Goal: Information Seeking & Learning: Learn about a topic

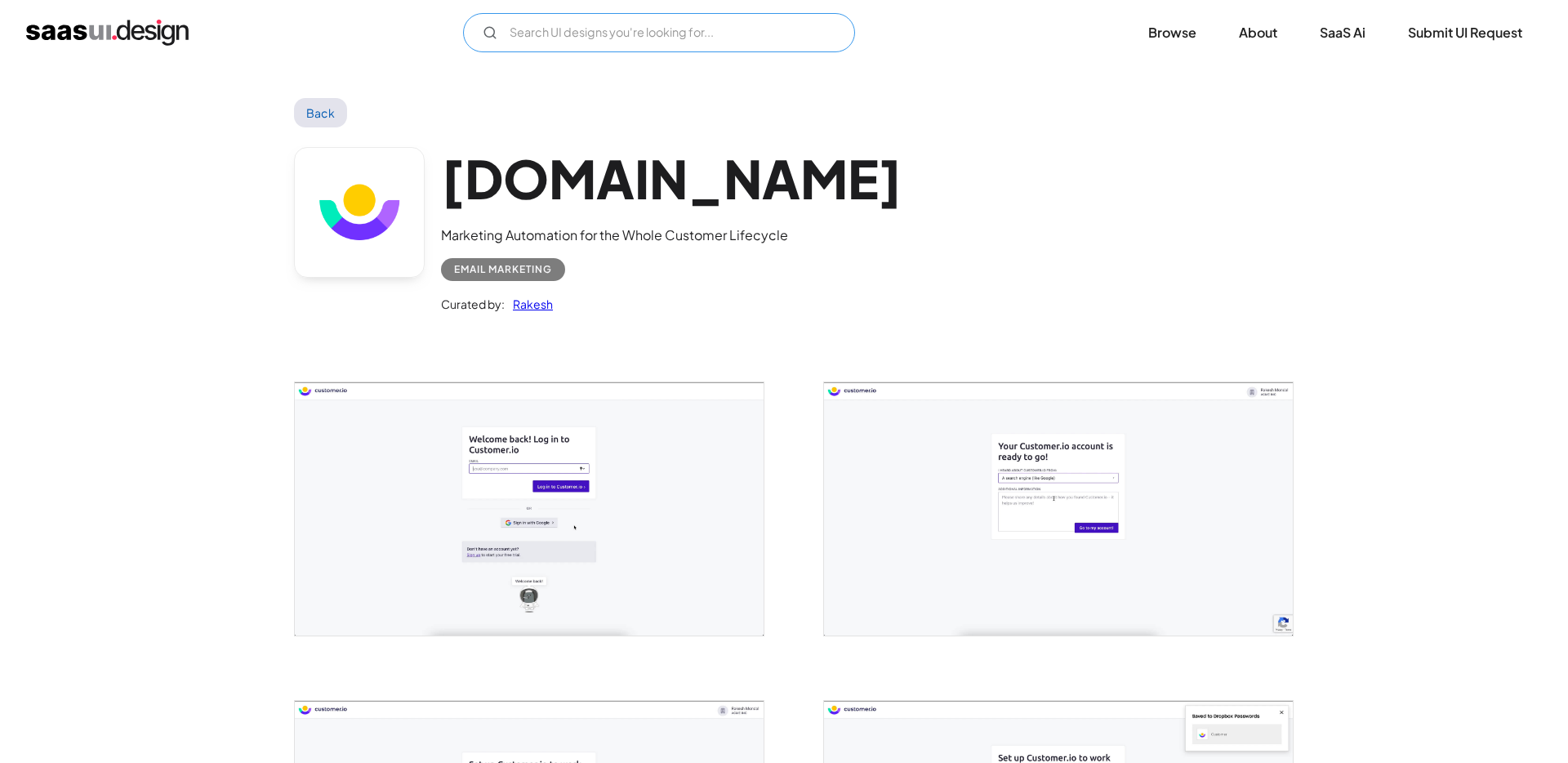
click at [579, 35] on input "Email Form" at bounding box center [658, 32] width 392 height 39
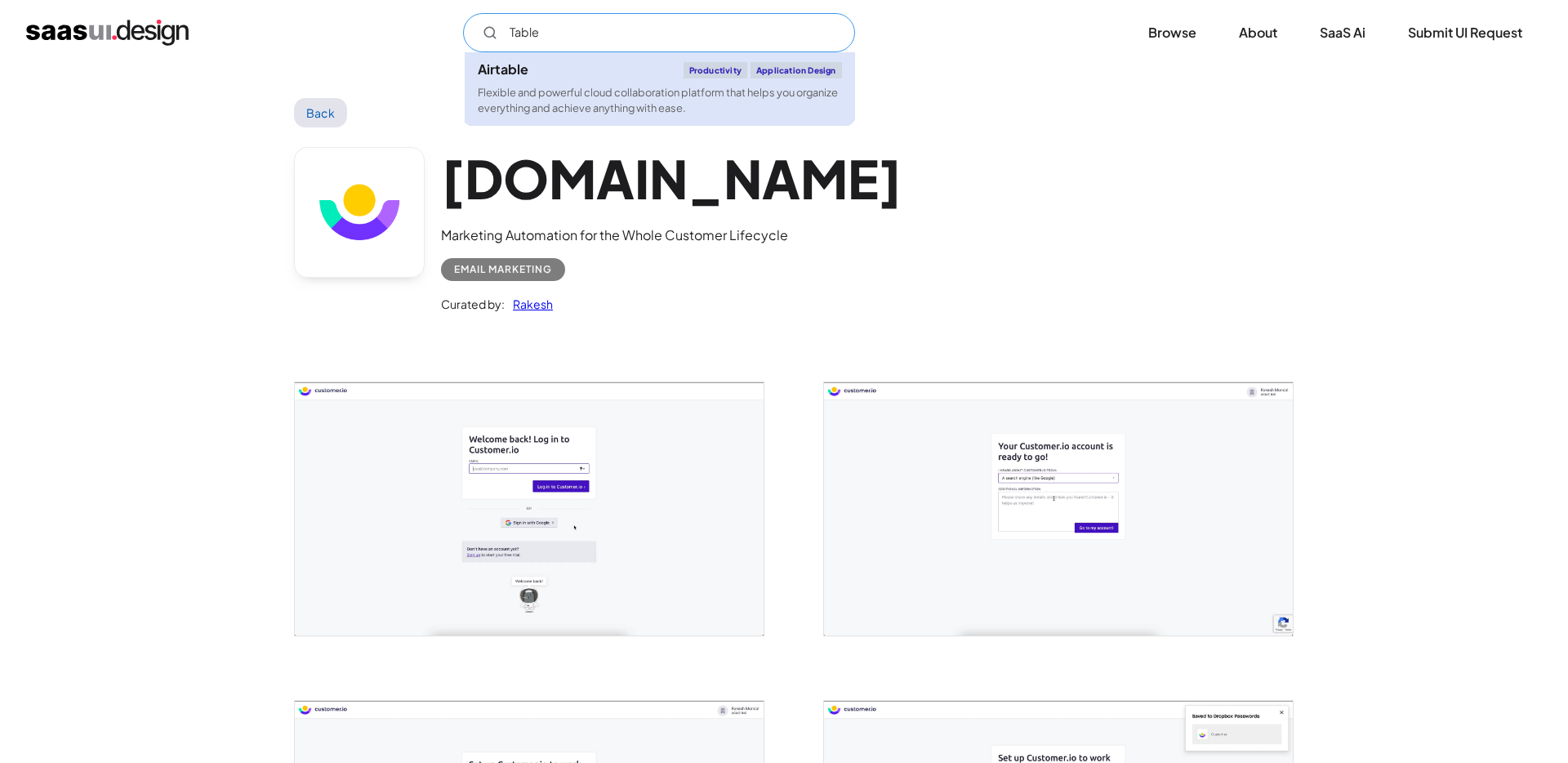
click at [542, 70] on div "Airtable Productivity Application Design" at bounding box center [659, 71] width 364 height 17
type input "Table"
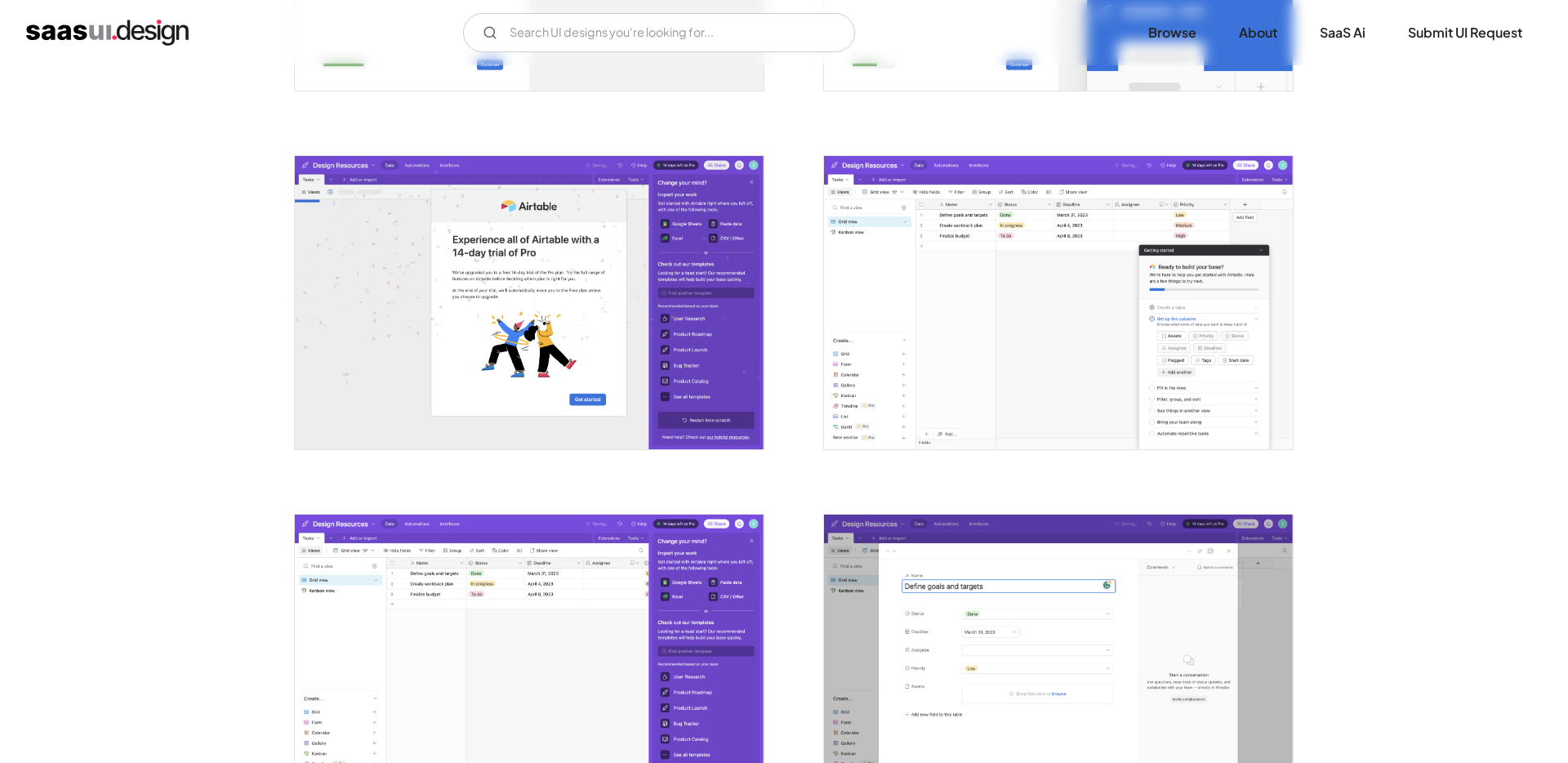
scroll to position [1271, 0]
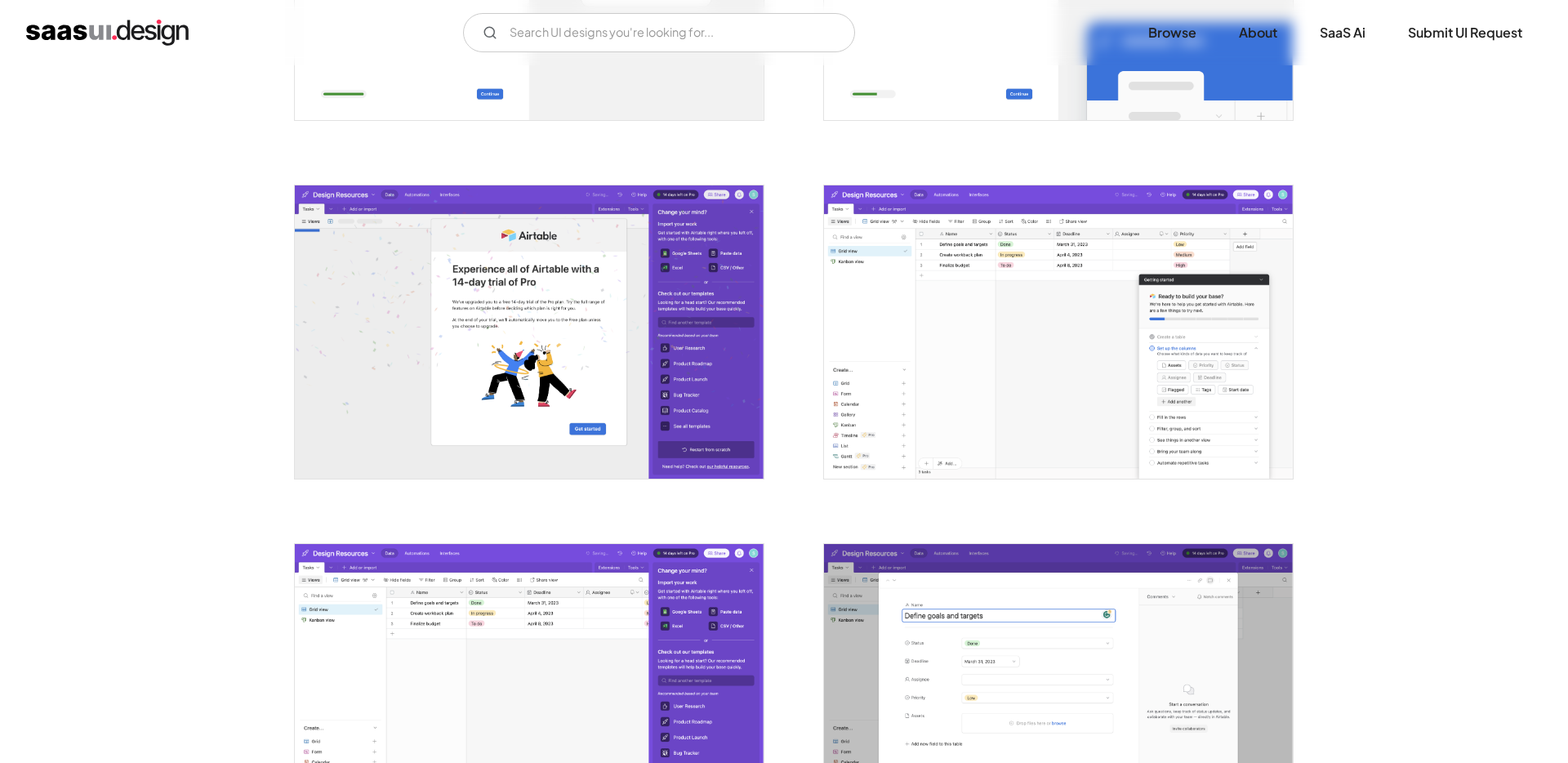
click at [958, 378] on img "open lightbox" at bounding box center [1057, 332] width 469 height 293
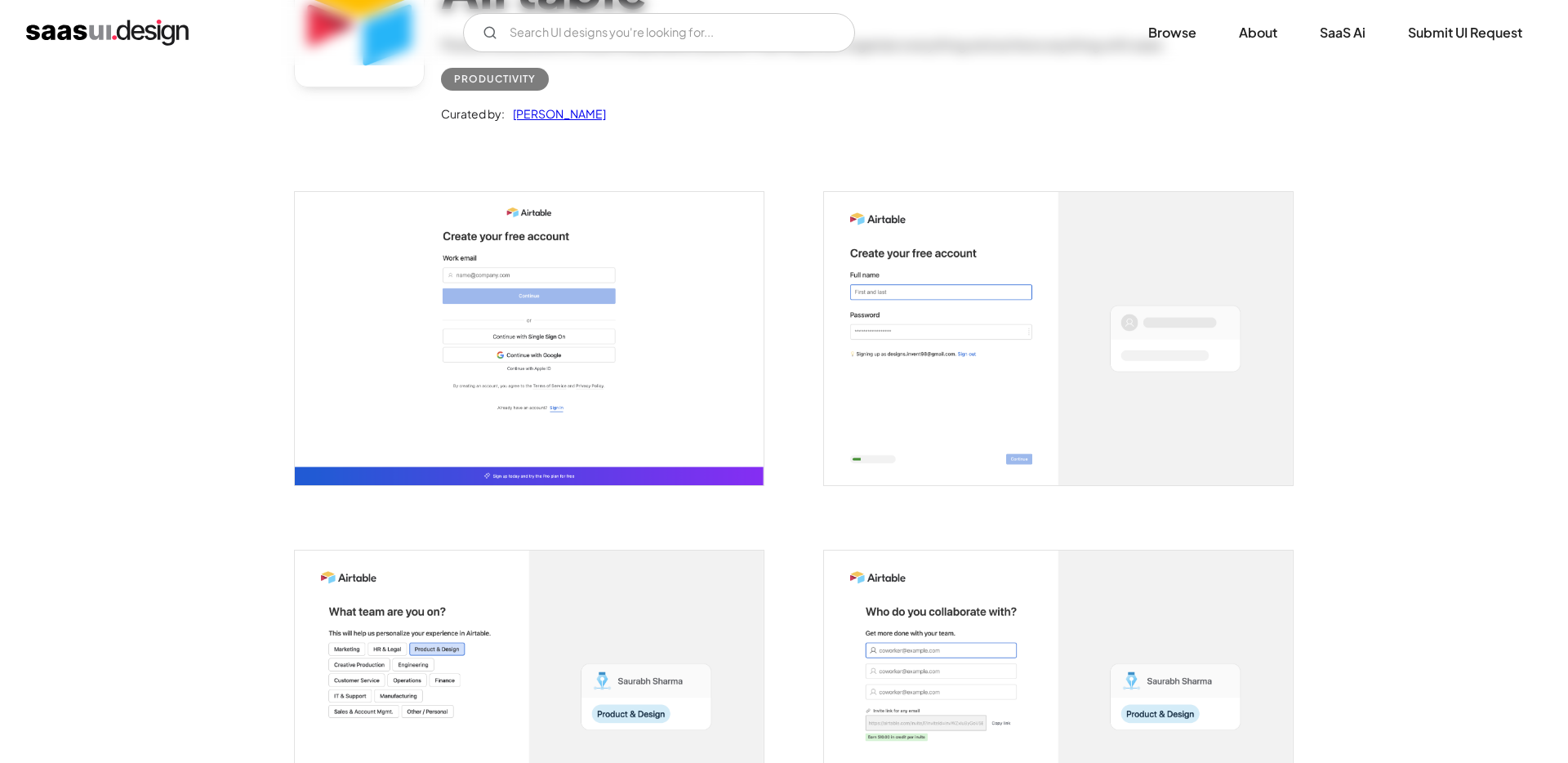
scroll to position [0, 0]
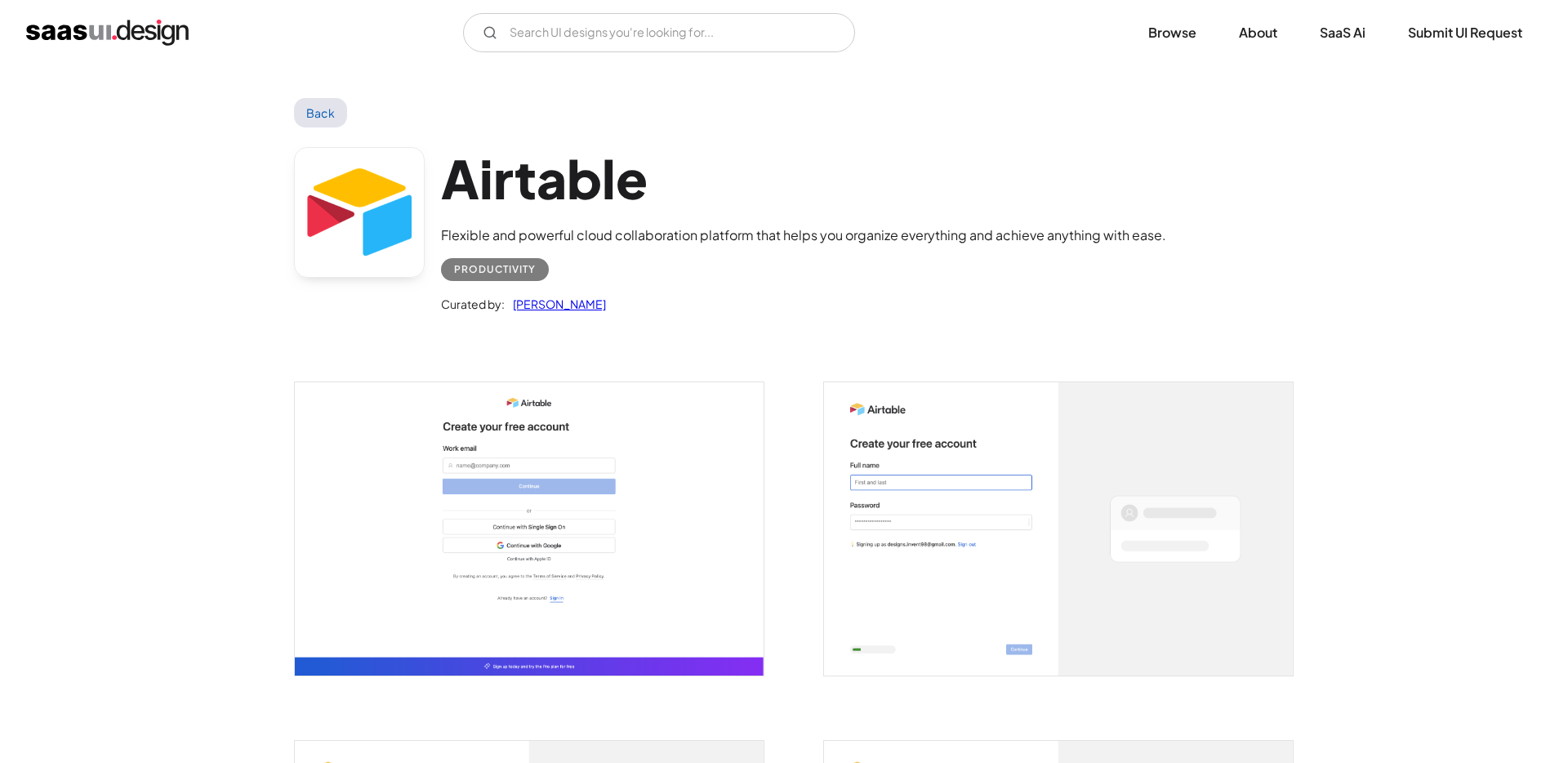
click at [321, 107] on link "Back" at bounding box center [321, 113] width 53 height 29
click at [326, 113] on link "Back" at bounding box center [321, 113] width 53 height 29
click at [332, 103] on link "Back" at bounding box center [321, 113] width 53 height 29
click at [309, 109] on link "Back" at bounding box center [321, 113] width 53 height 29
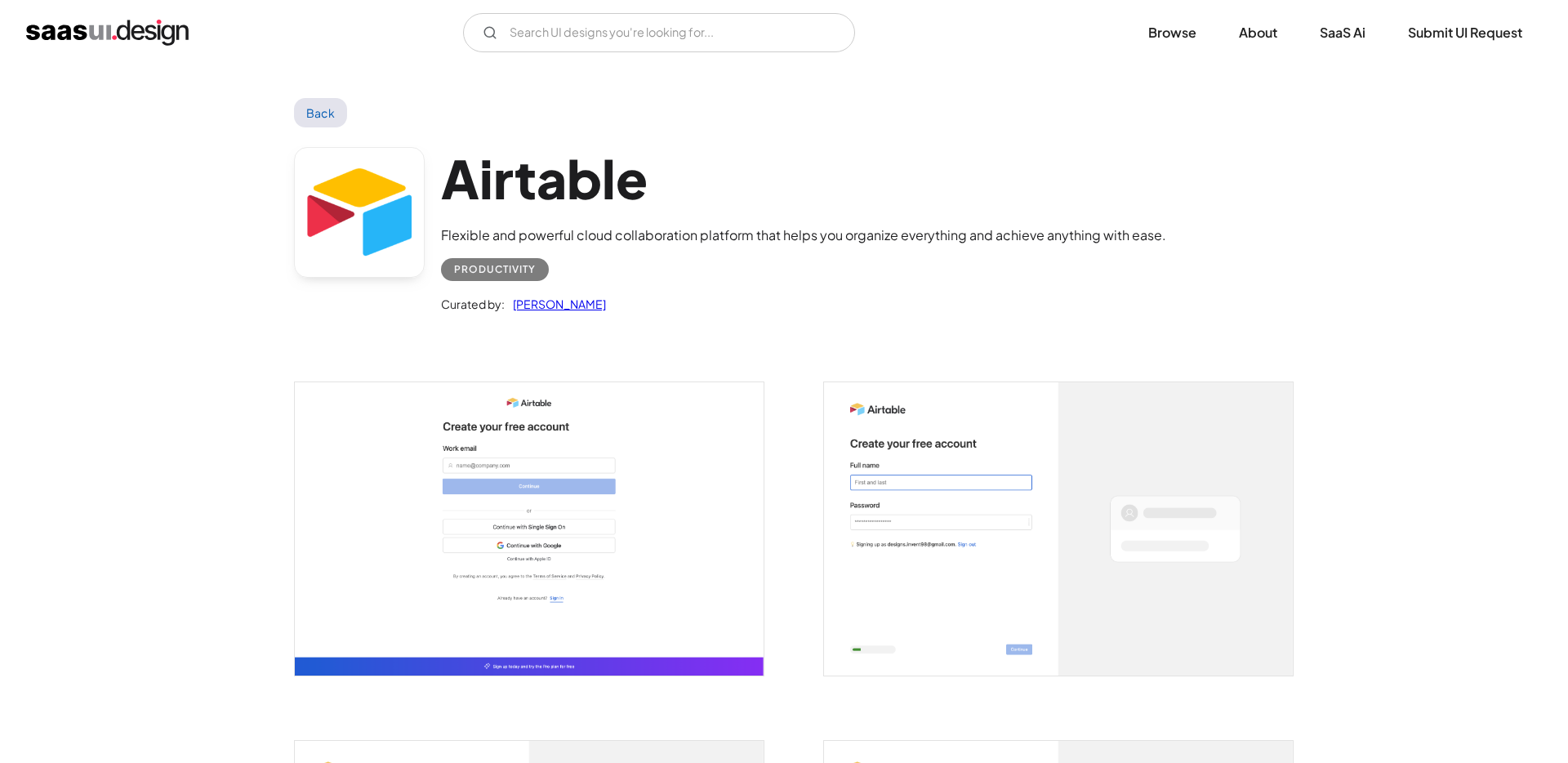
click at [309, 109] on link "Back" at bounding box center [321, 113] width 53 height 29
click at [123, 28] on img "home" at bounding box center [106, 32] width 162 height 26
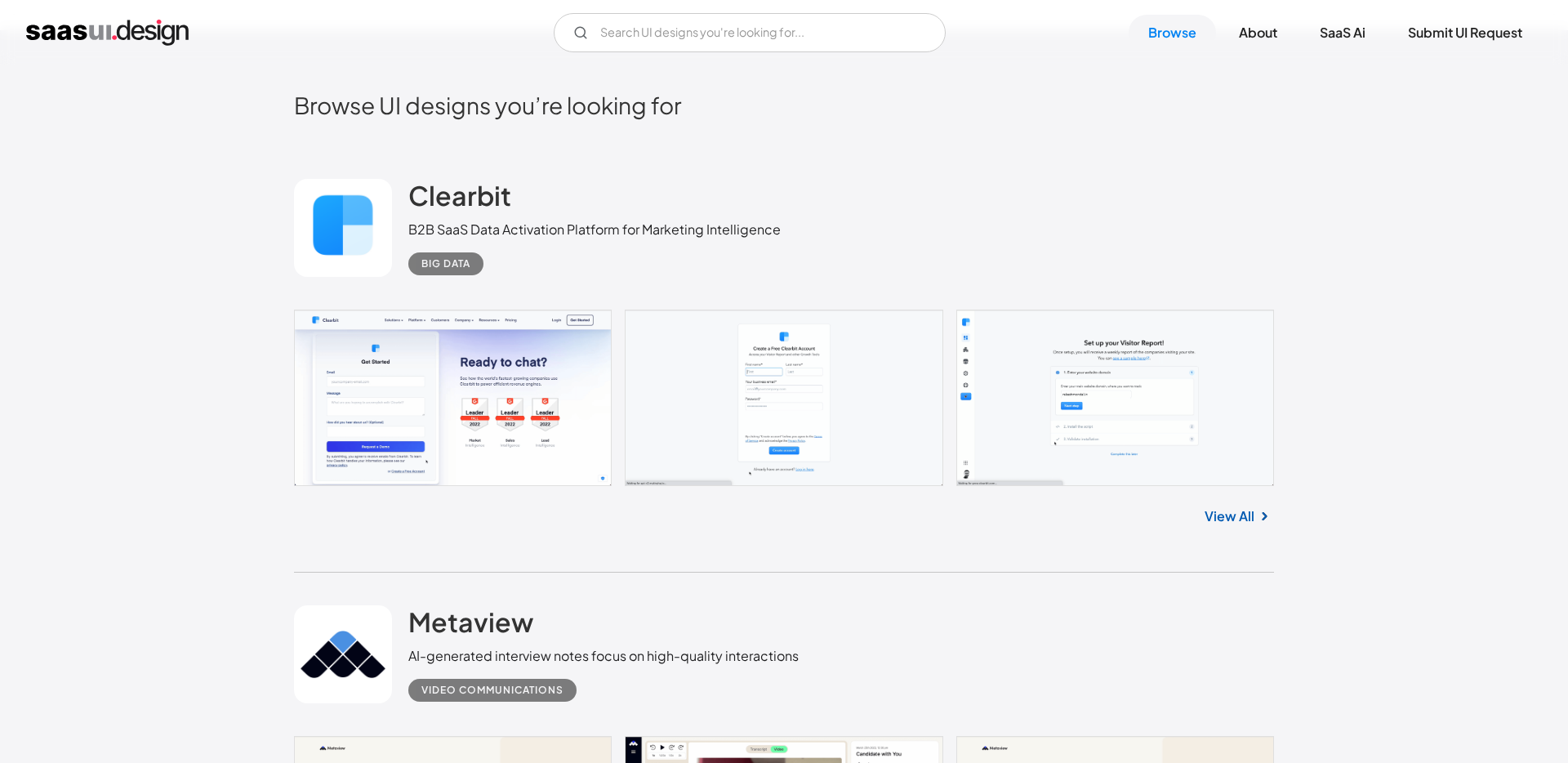
scroll to position [501, 0]
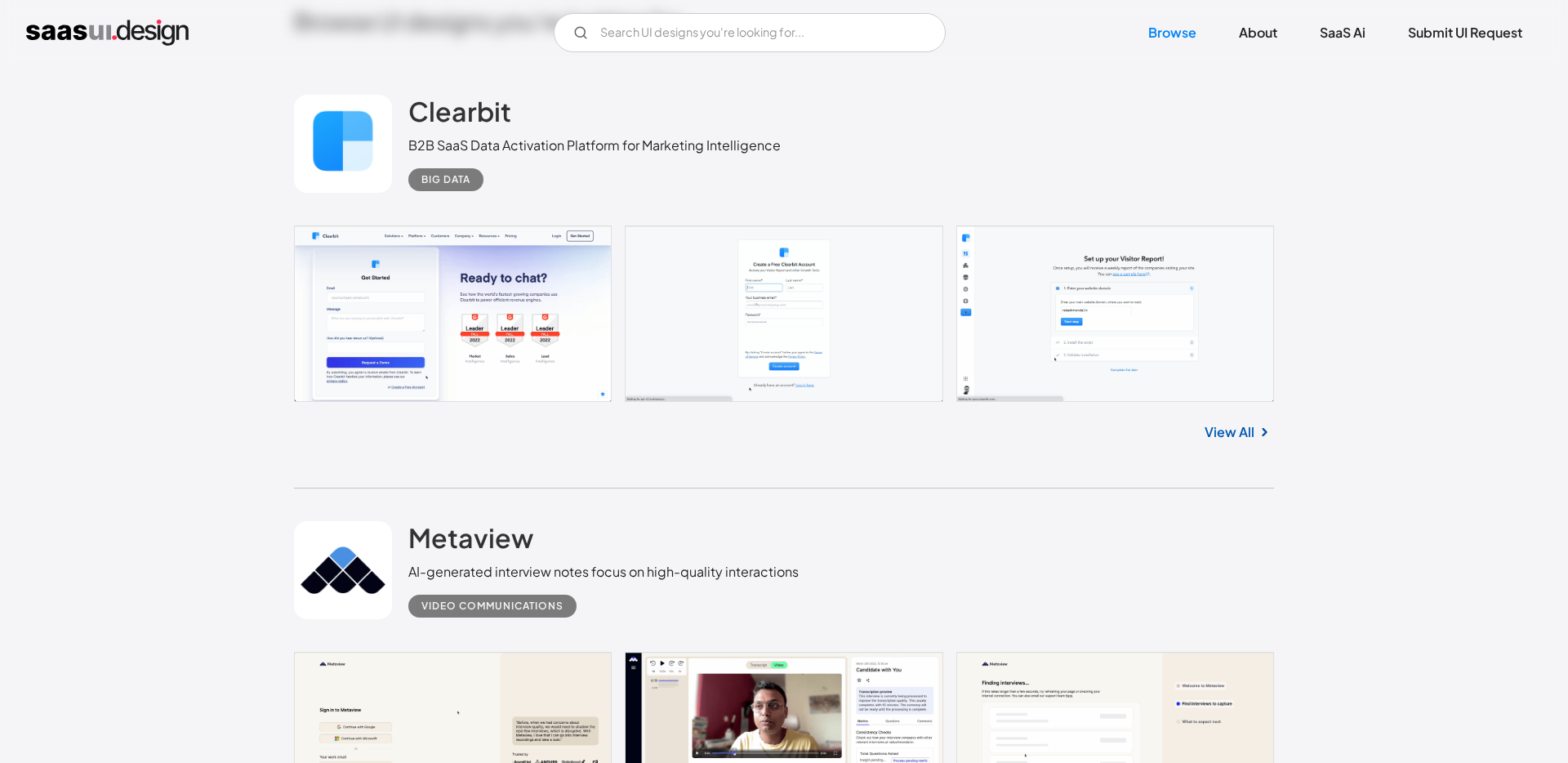
click at [1219, 437] on link "View All" at bounding box center [1229, 431] width 50 height 19
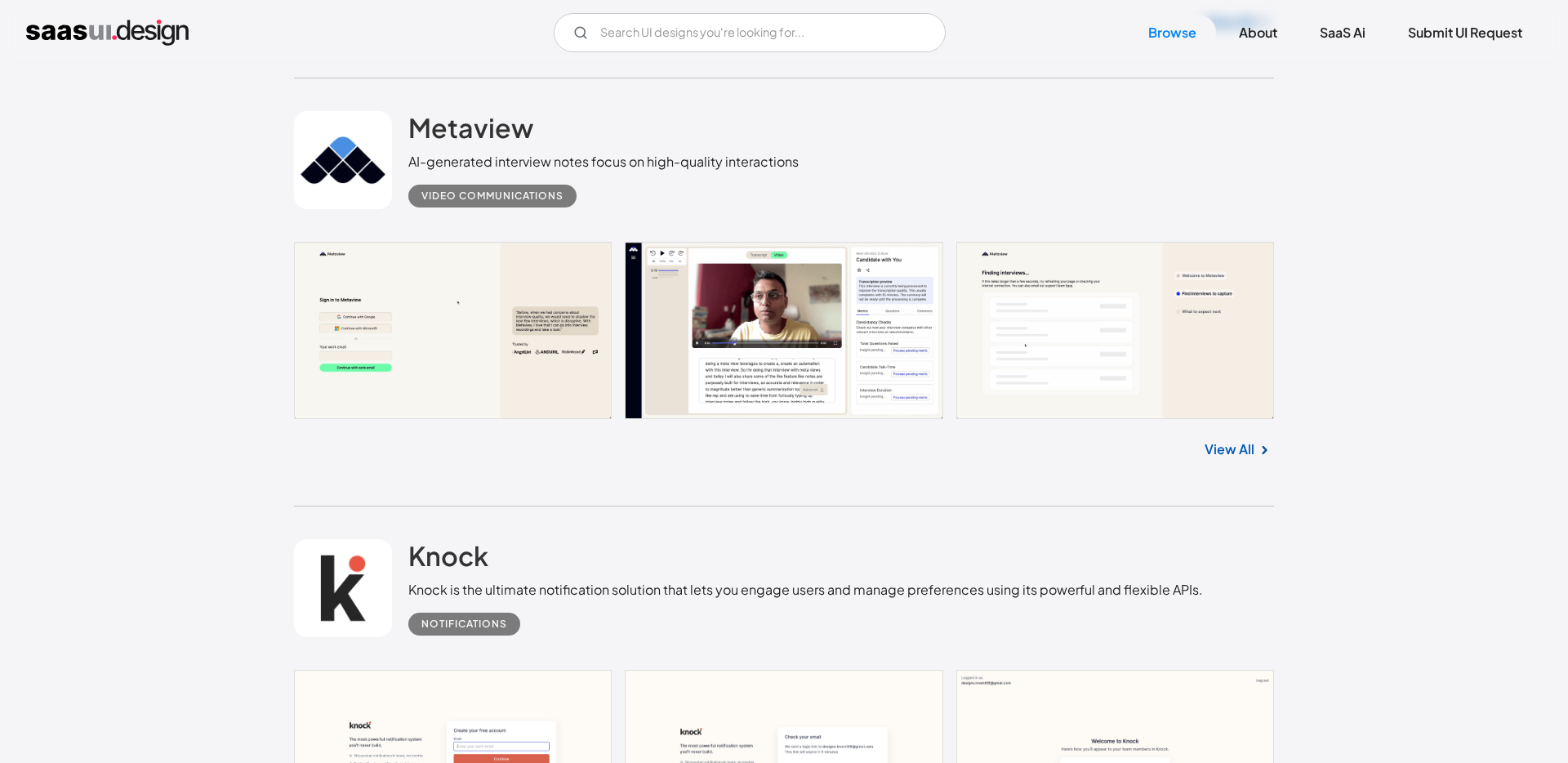
scroll to position [910, 0]
click at [1224, 451] on link "View All" at bounding box center [1229, 449] width 50 height 19
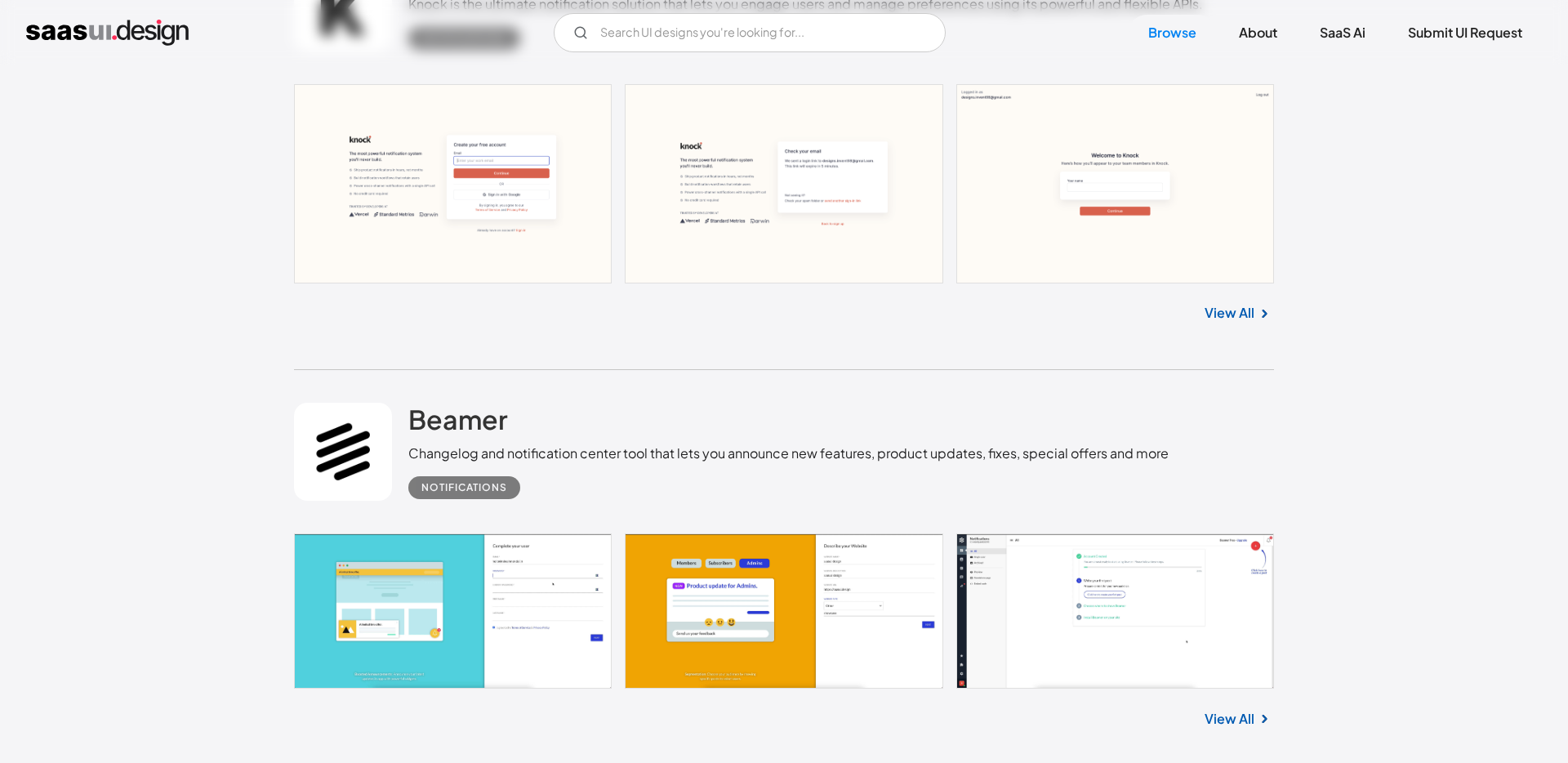
scroll to position [1524, 0]
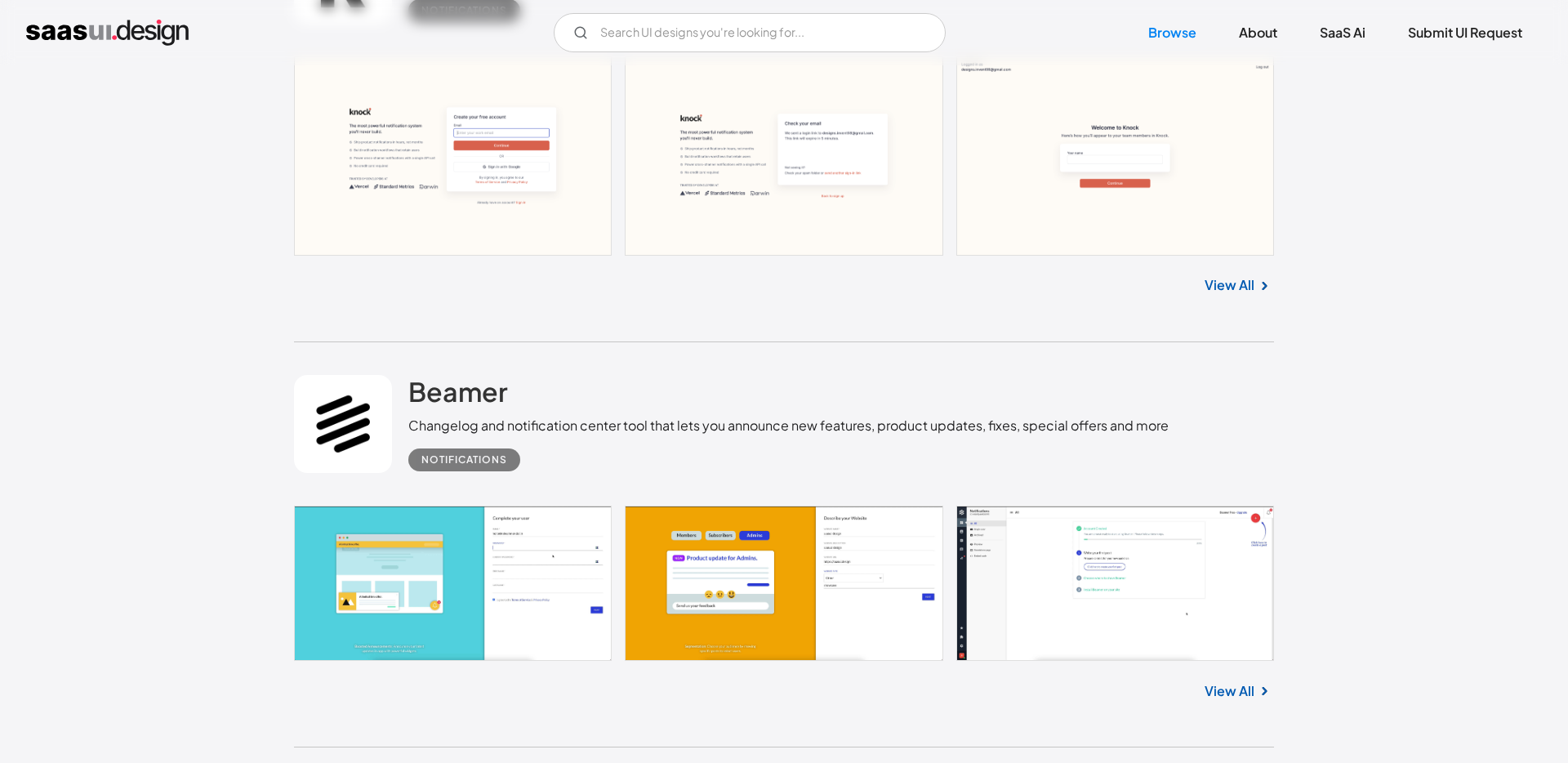
click at [1234, 289] on link "View All" at bounding box center [1229, 284] width 50 height 19
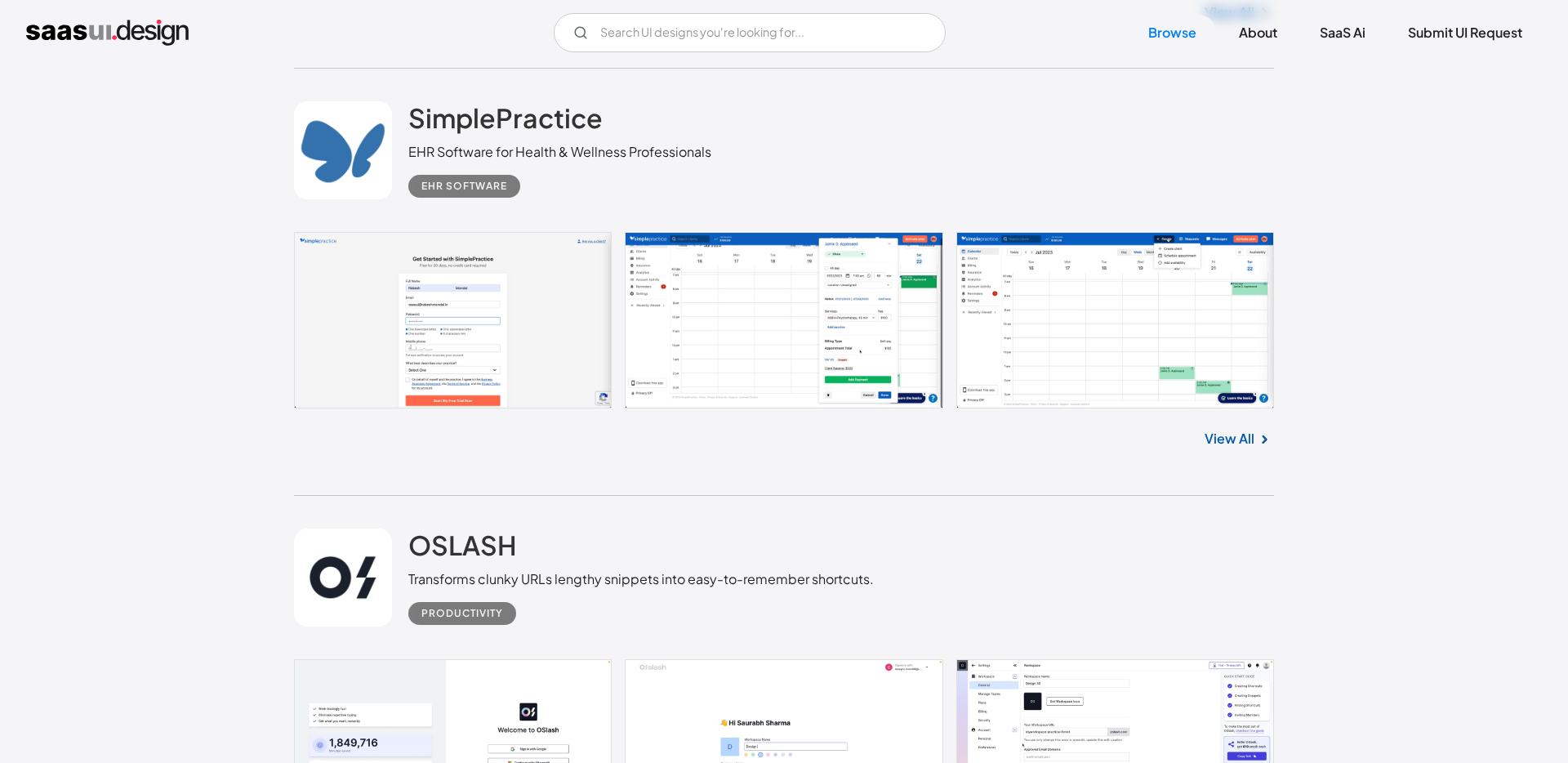
scroll to position [2628, 0]
click at [1246, 438] on link "View All" at bounding box center [1229, 438] width 50 height 19
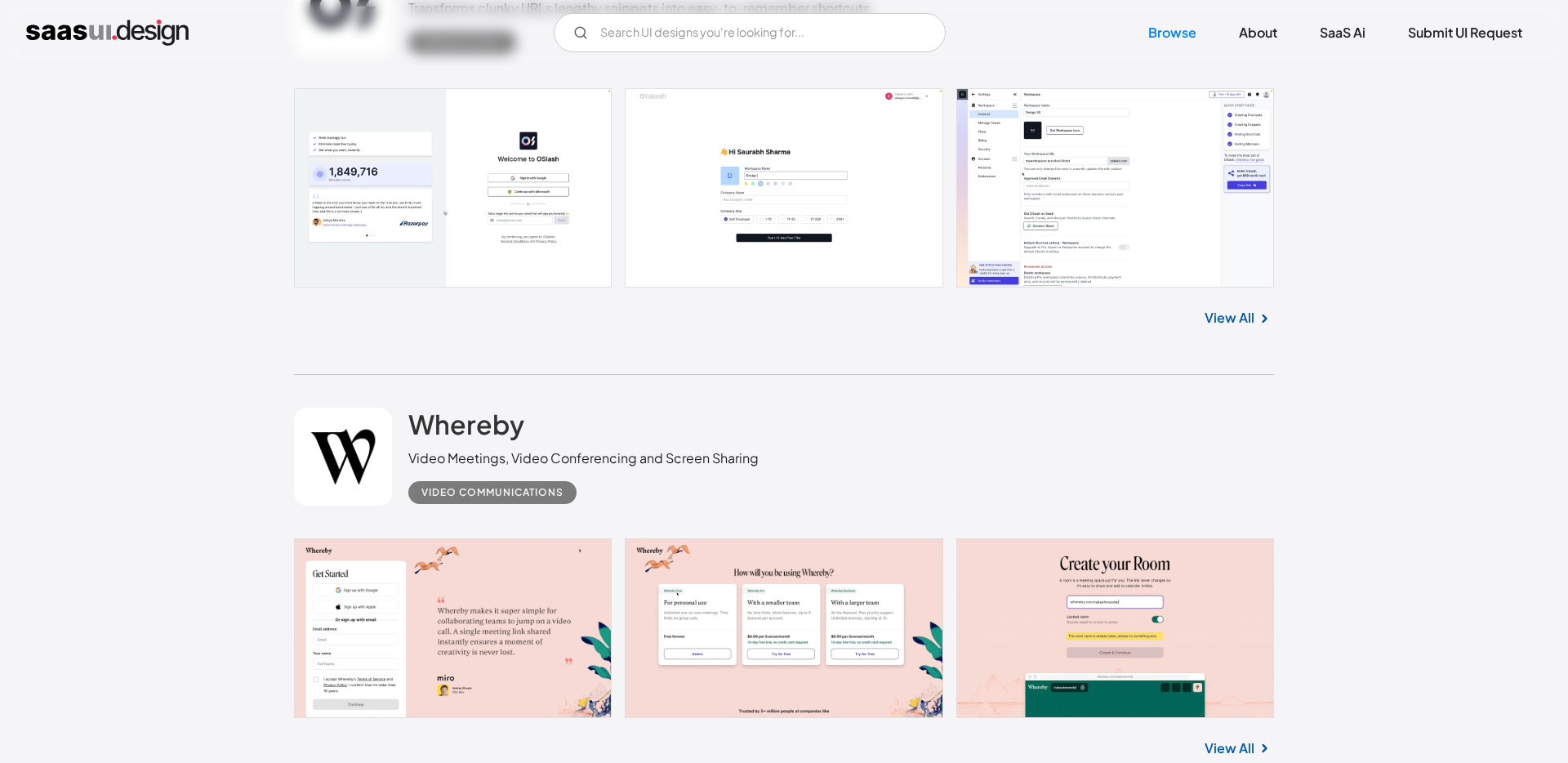
scroll to position [3314, 0]
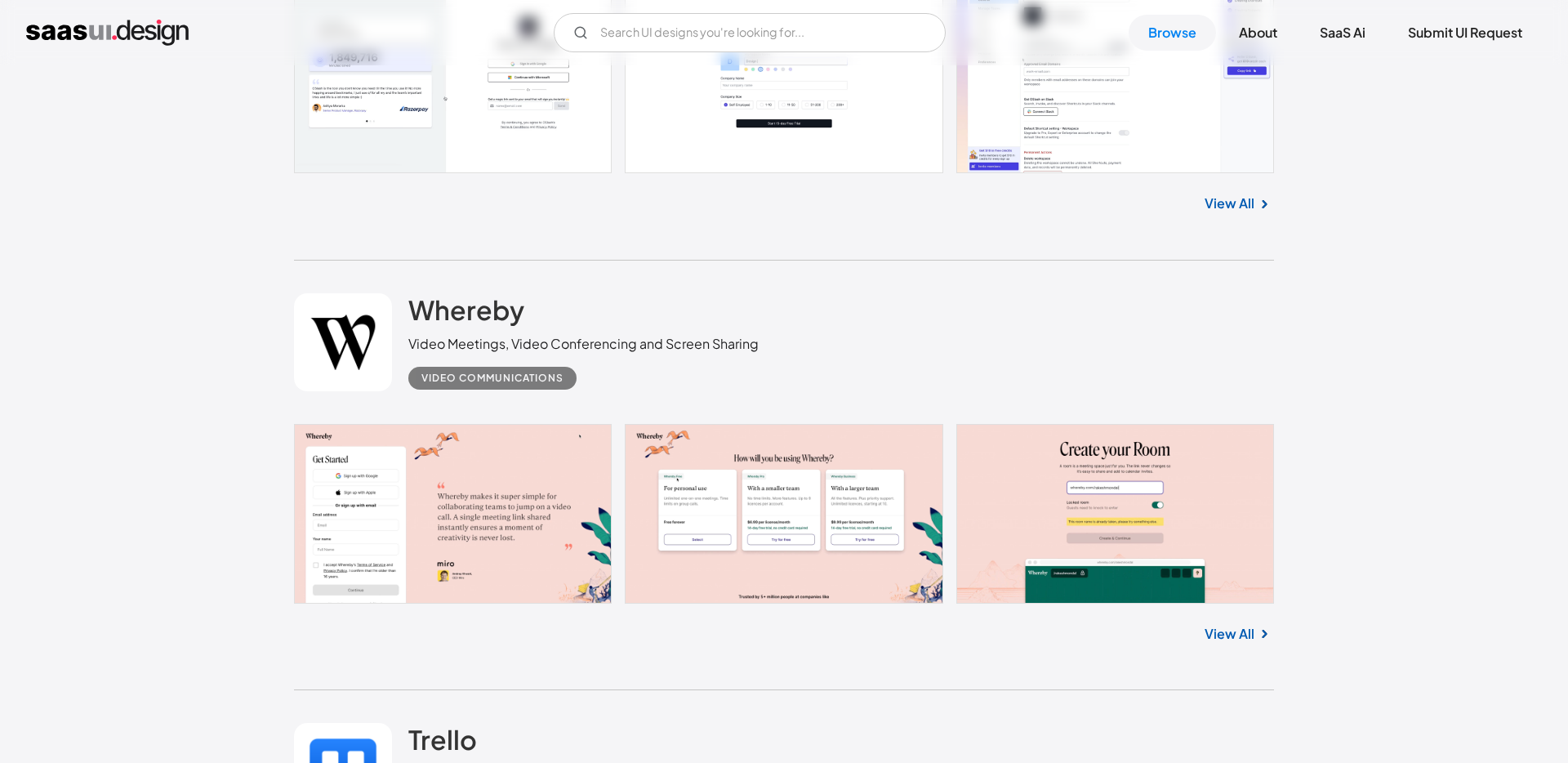
click at [1227, 203] on link "View All" at bounding box center [1229, 203] width 50 height 19
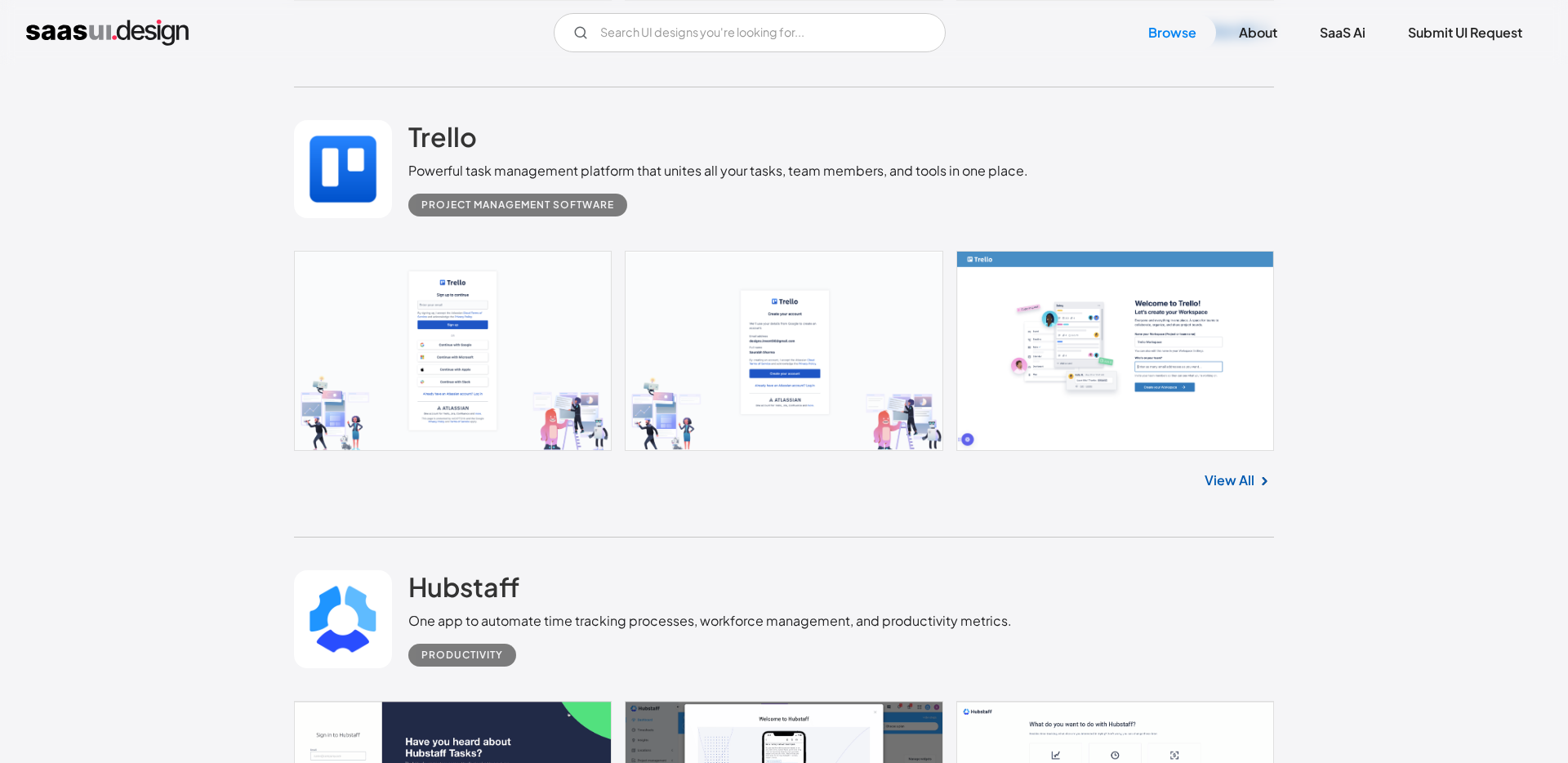
scroll to position [3992, 0]
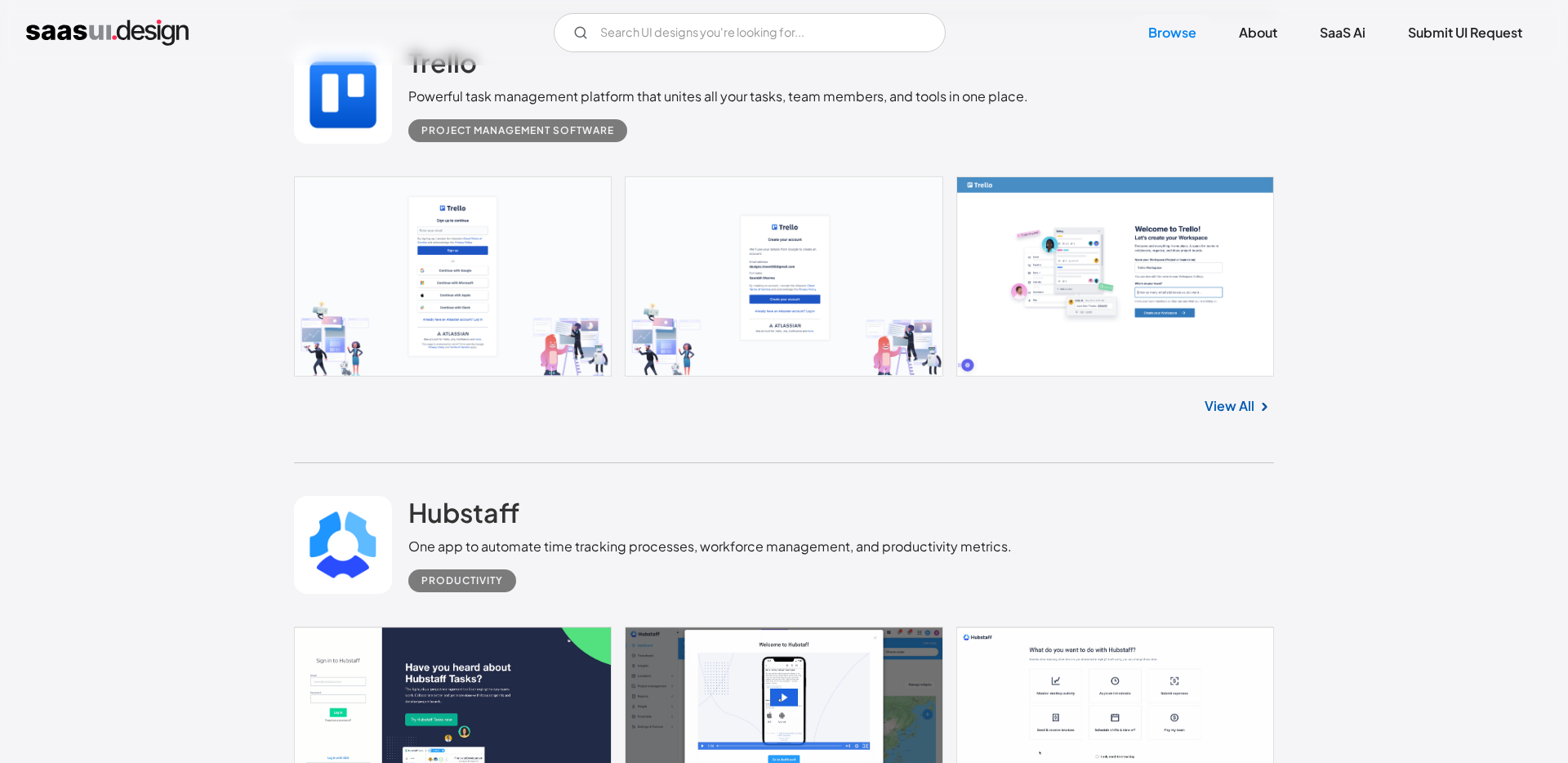
click at [1244, 400] on link "View All" at bounding box center [1229, 405] width 50 height 19
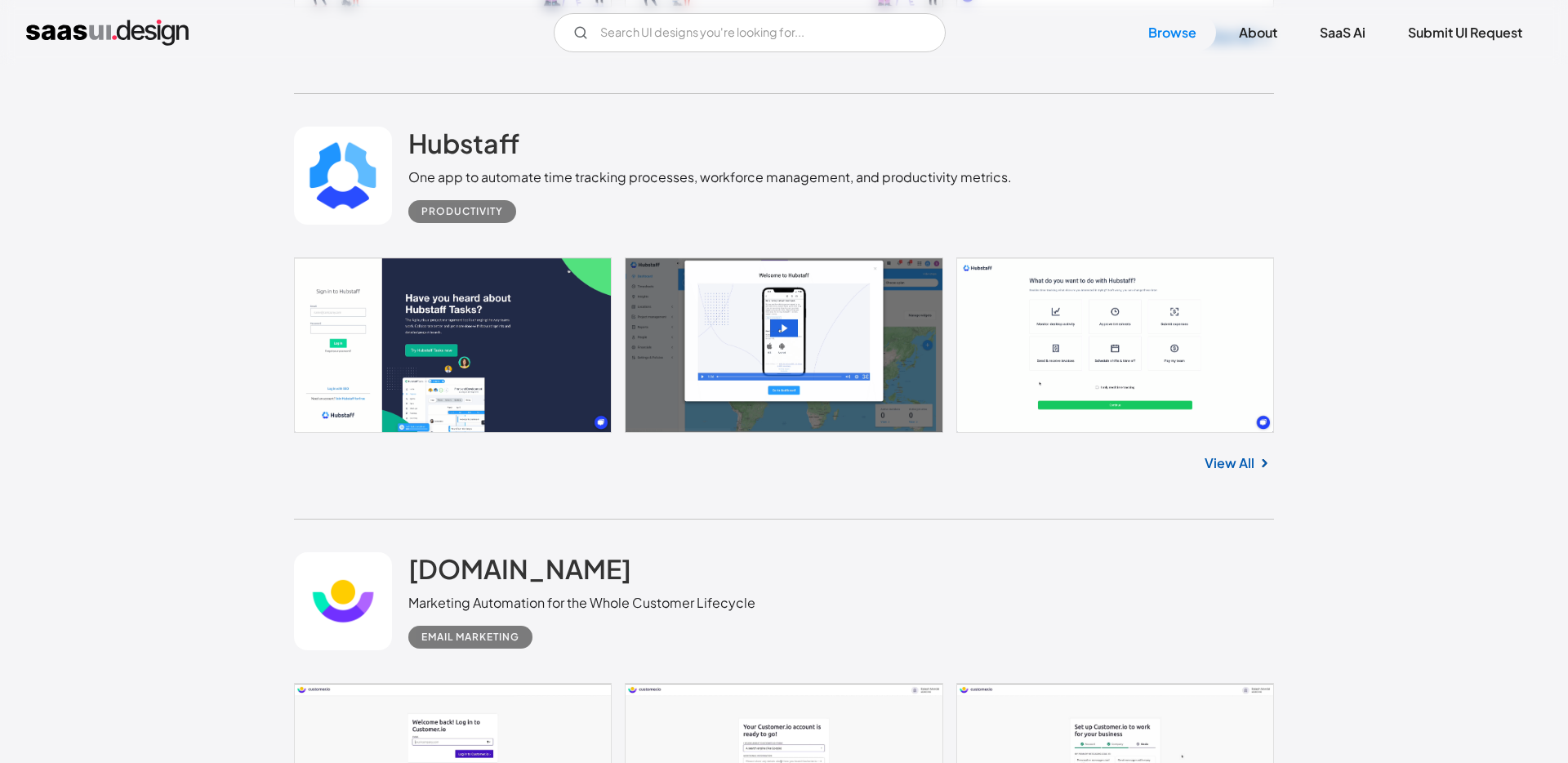
scroll to position [4664, 0]
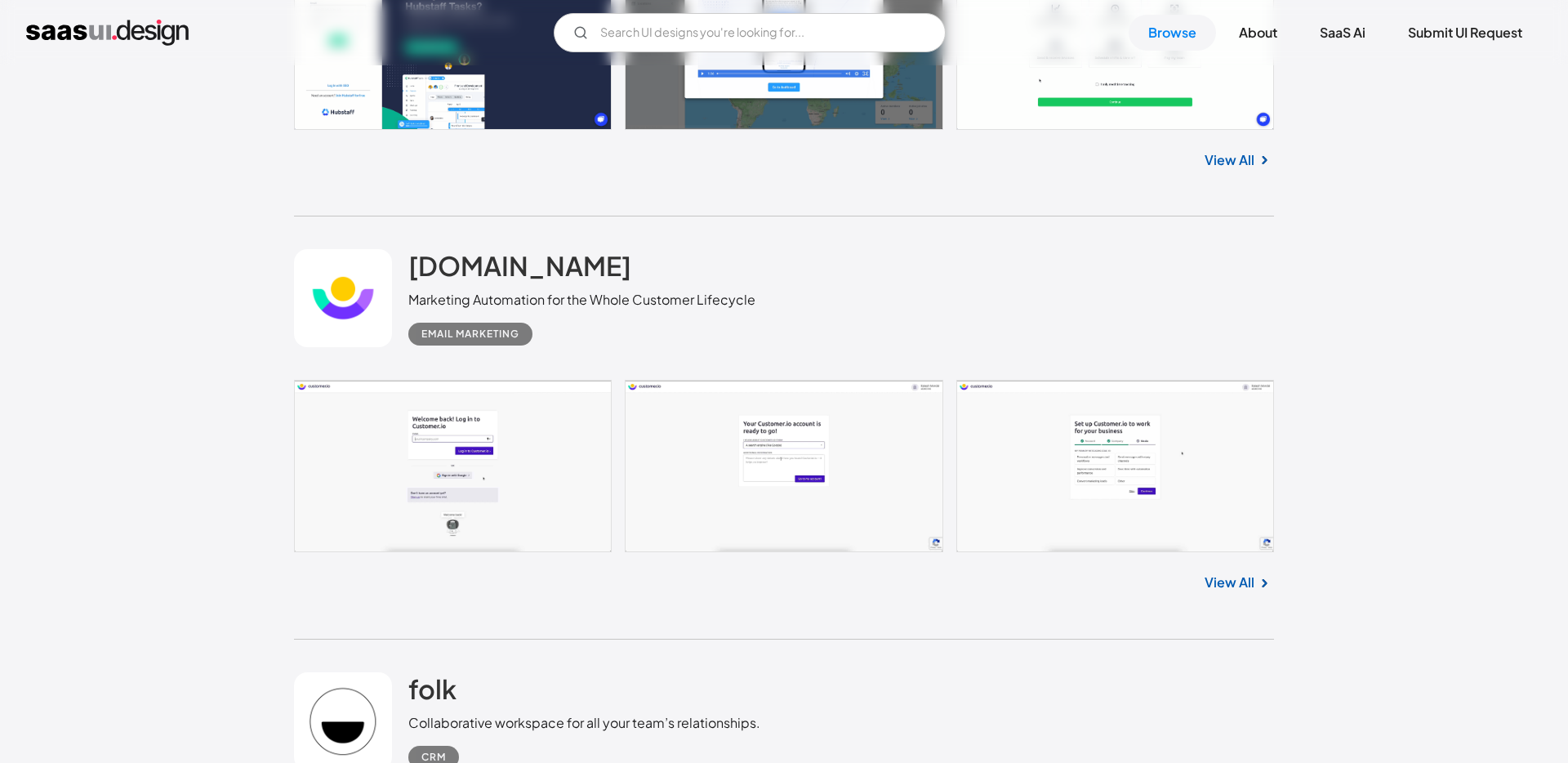
click at [1214, 160] on link "View All" at bounding box center [1229, 160] width 50 height 19
click at [1233, 574] on link "View All" at bounding box center [1229, 581] width 50 height 19
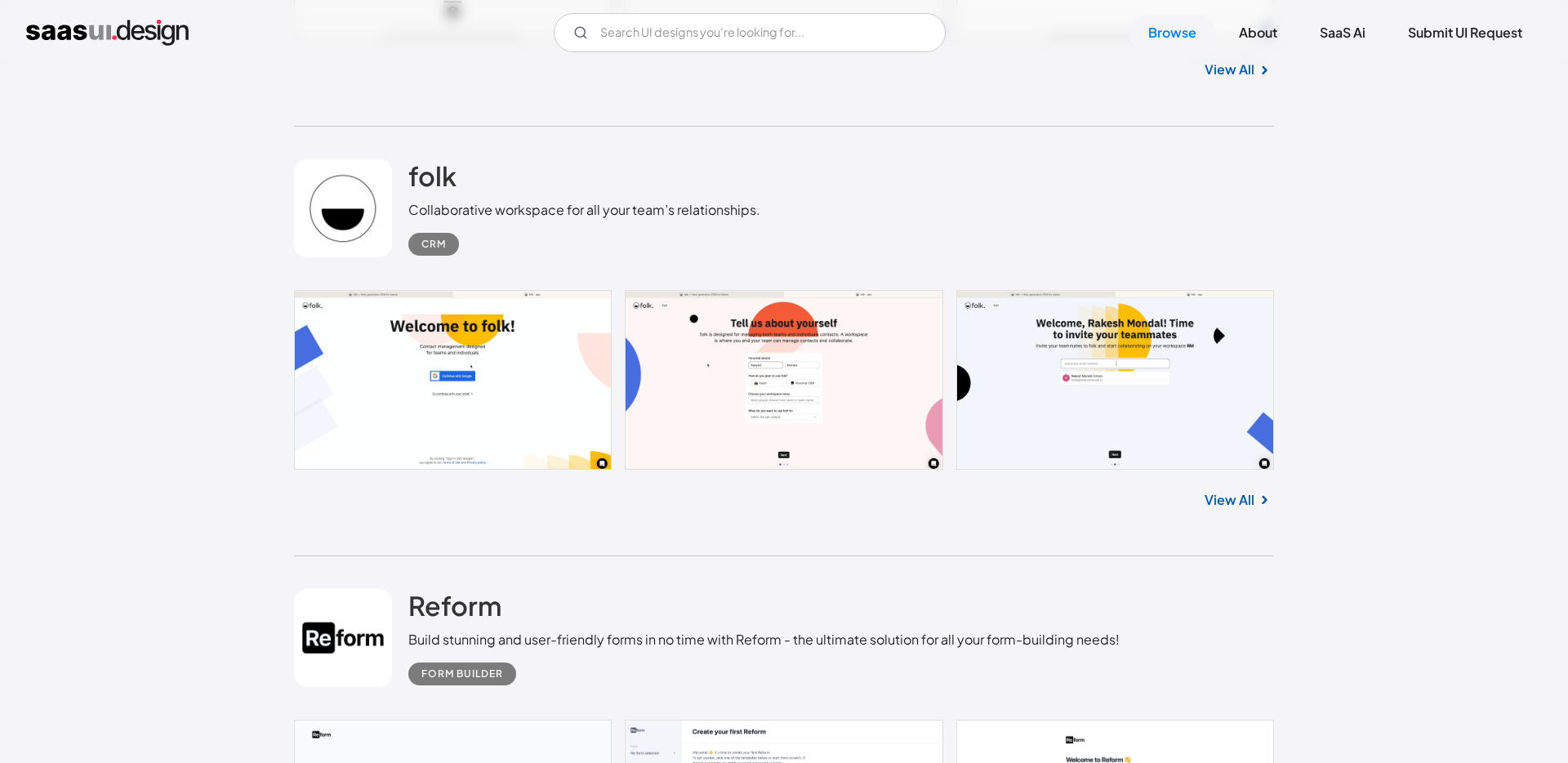
scroll to position [5490, 0]
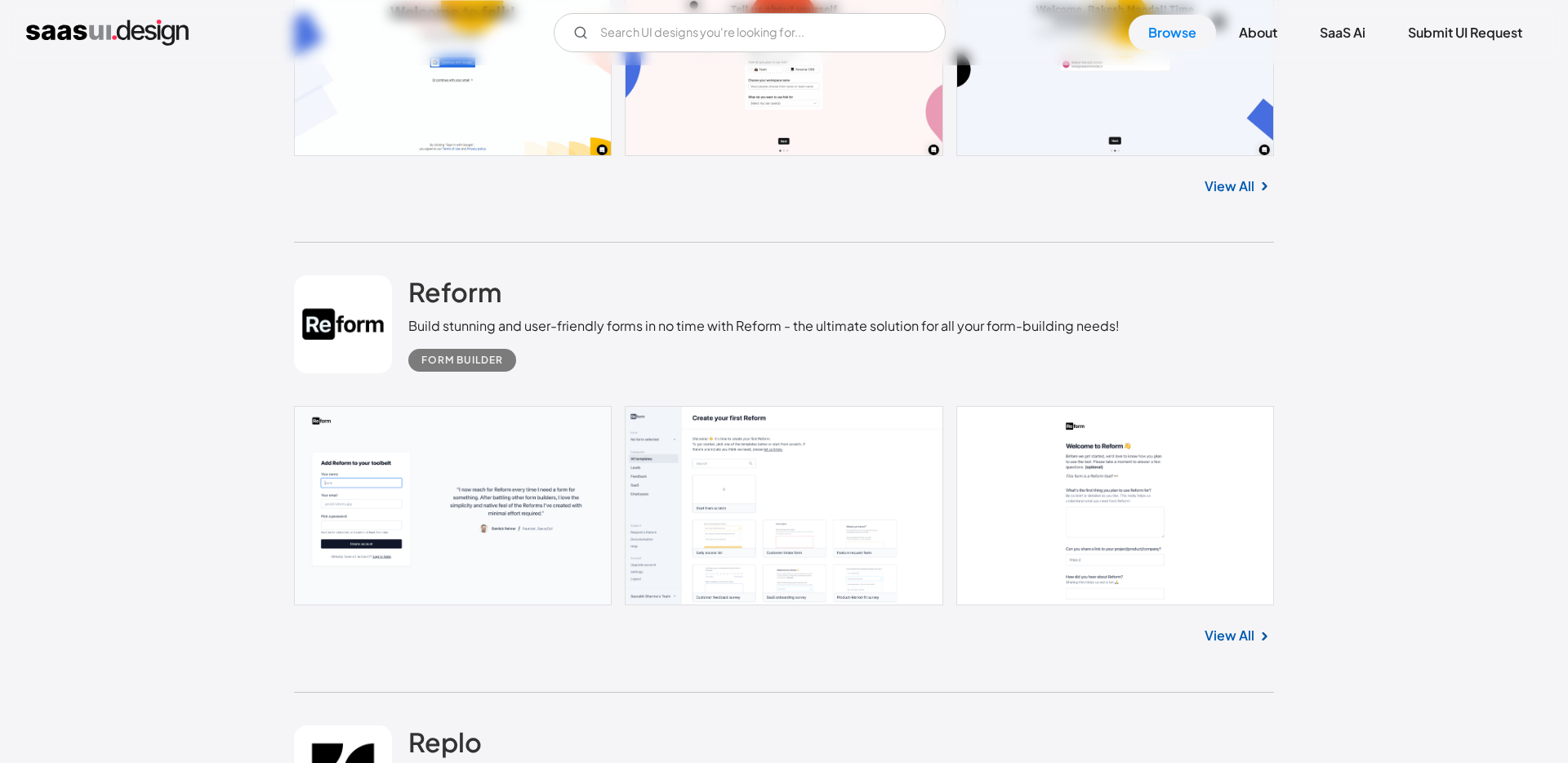
click at [1233, 639] on link "View All" at bounding box center [1229, 635] width 50 height 19
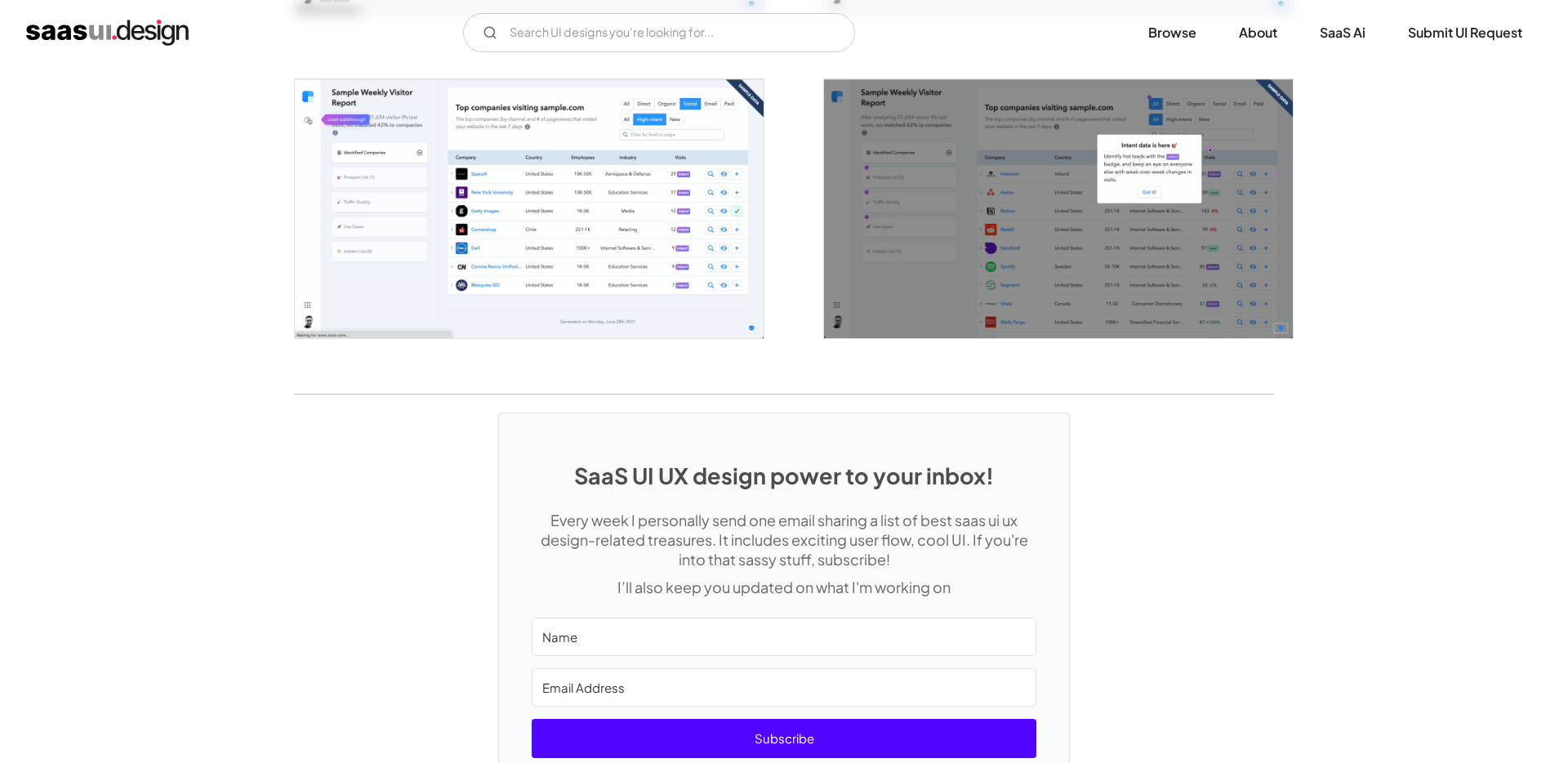
scroll to position [3068, 0]
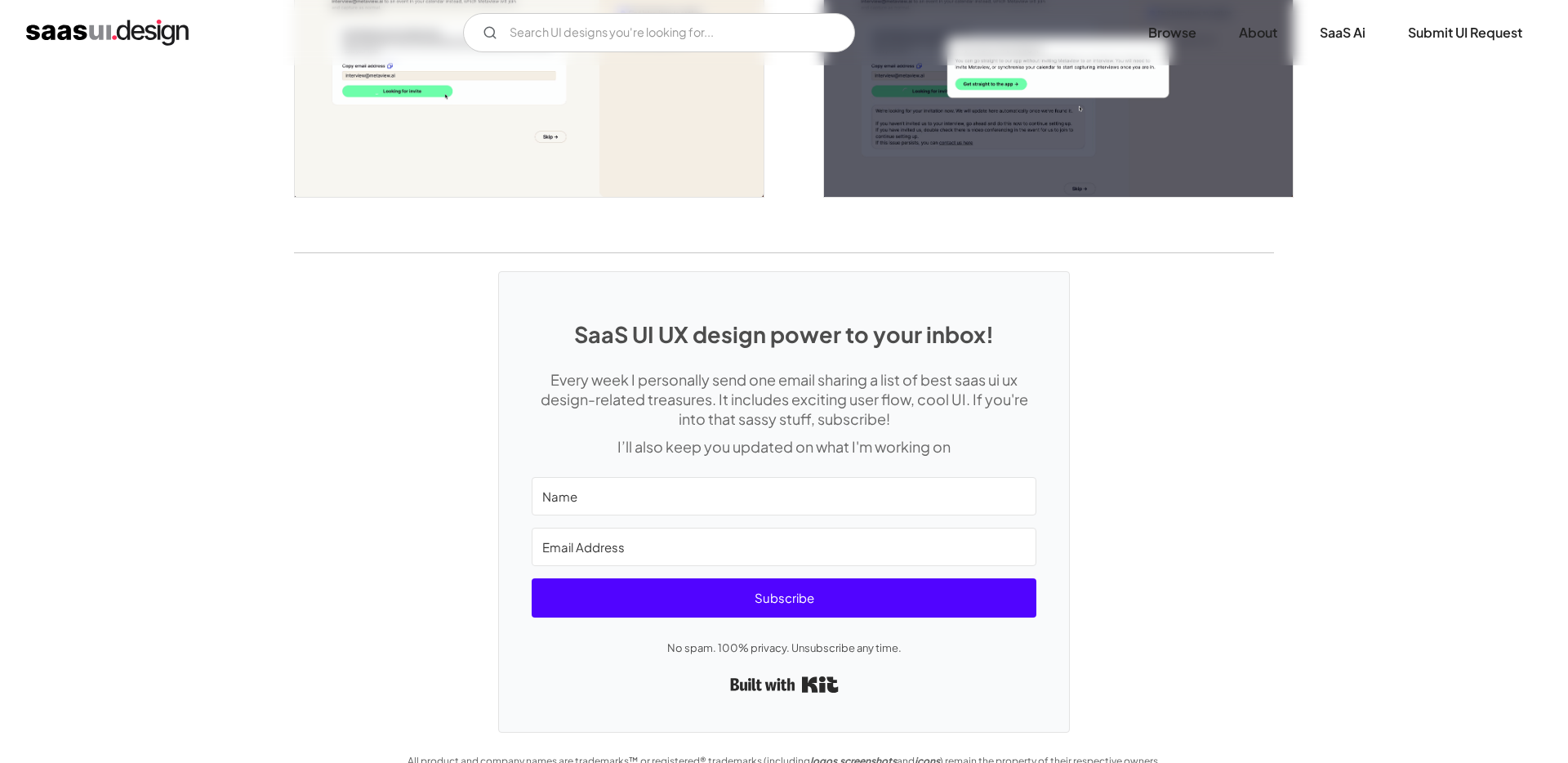
scroll to position [4044, 0]
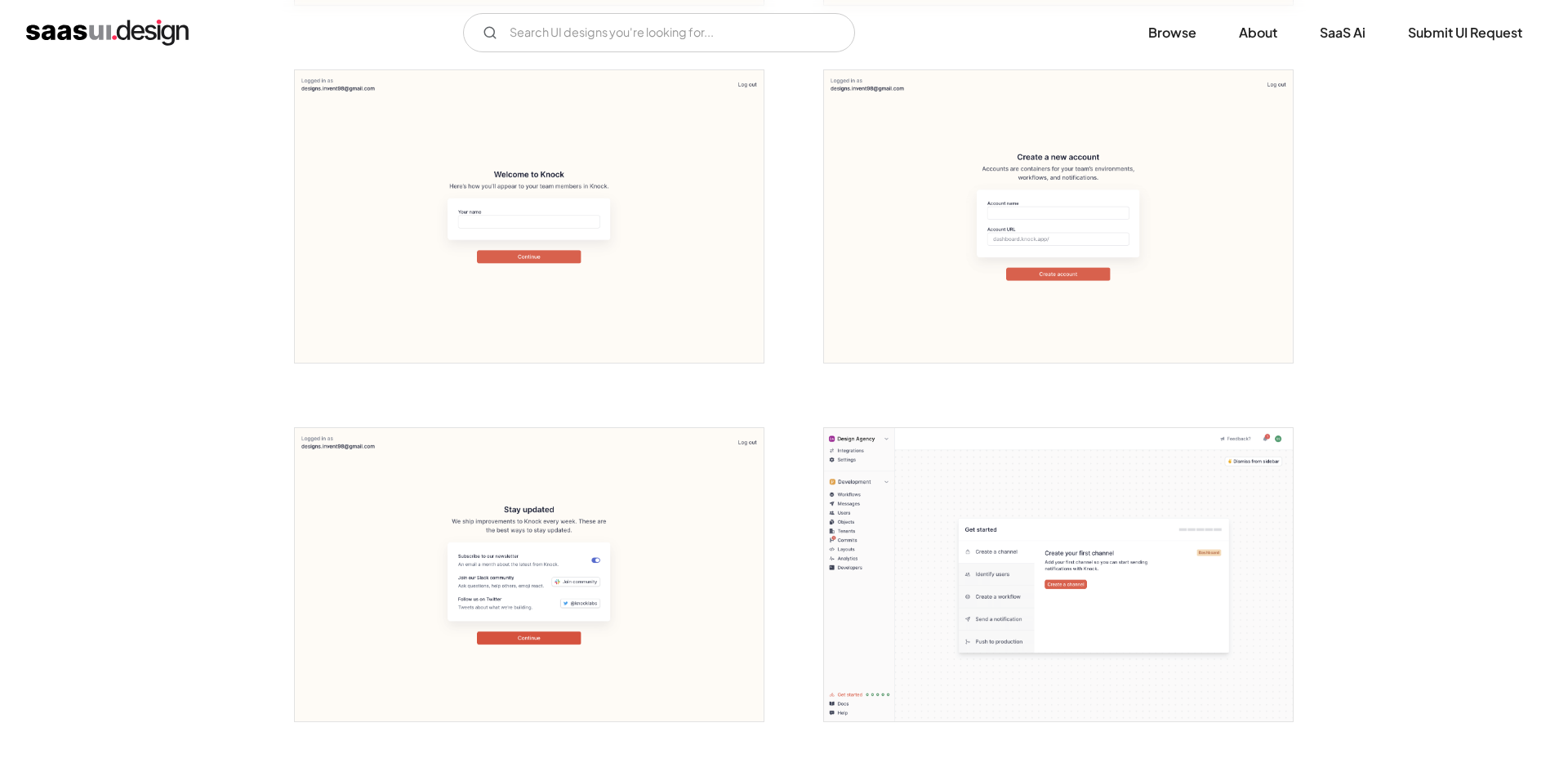
scroll to position [928, 0]
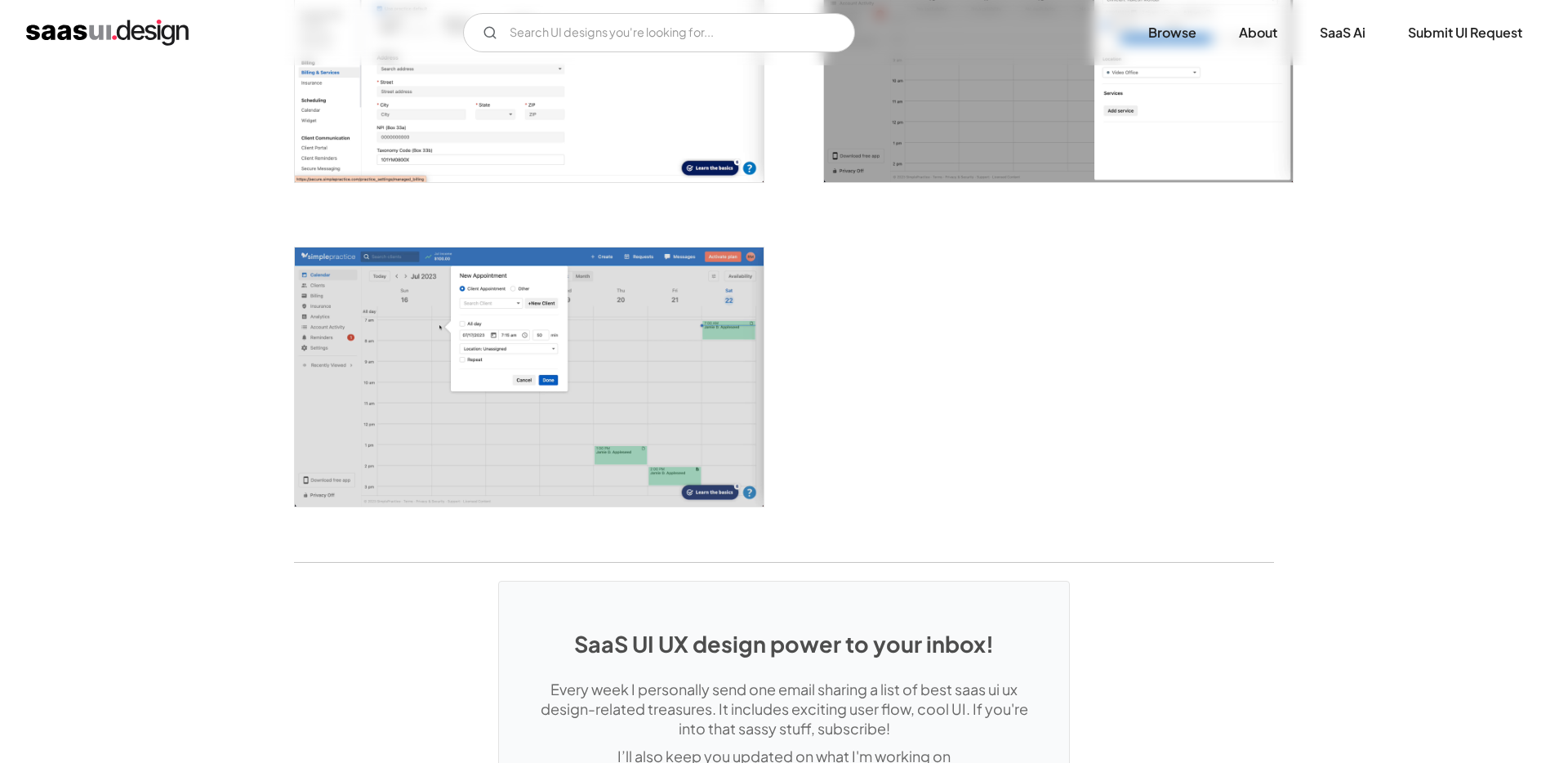
scroll to position [3917, 0]
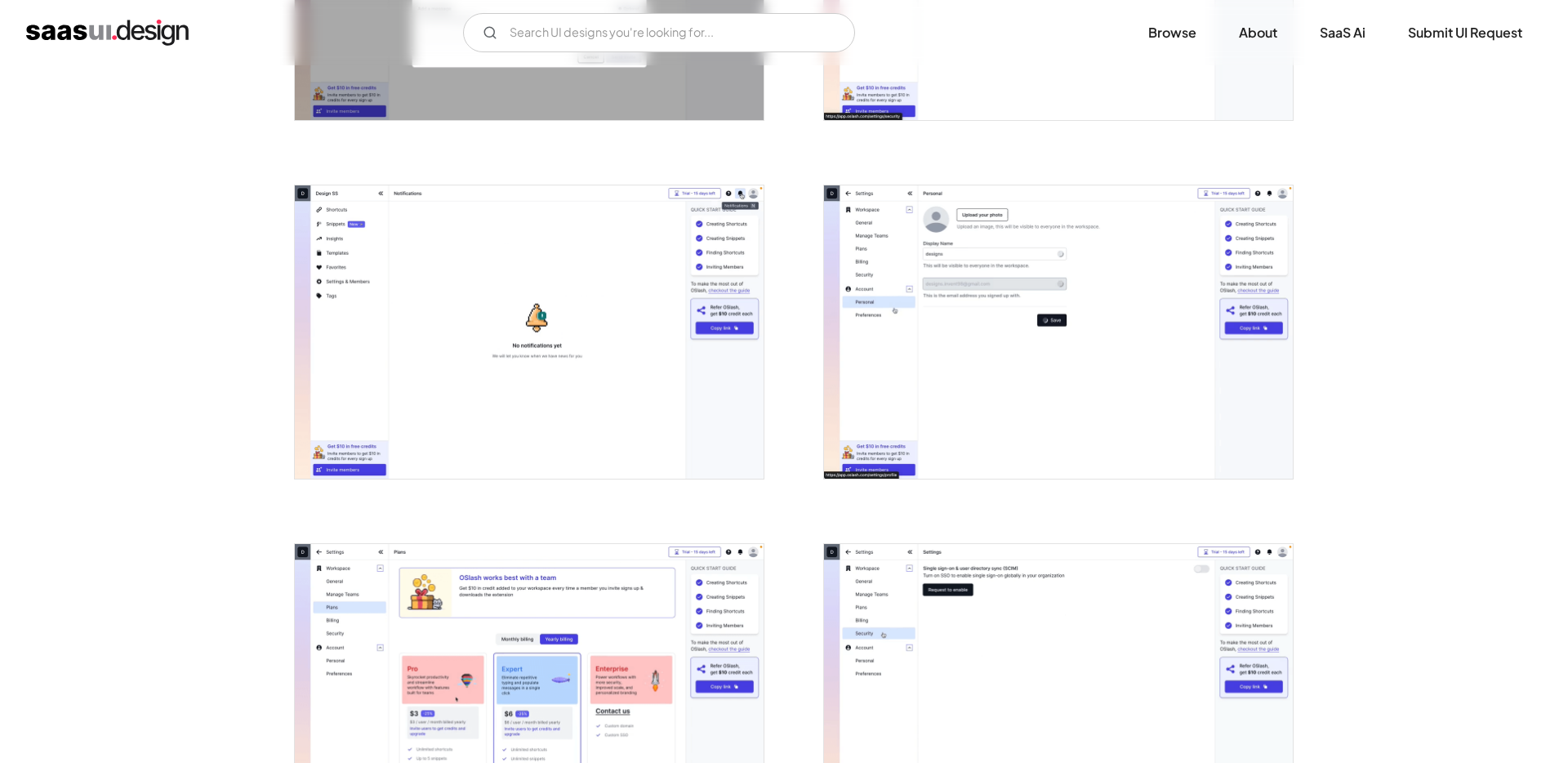
scroll to position [3066, 0]
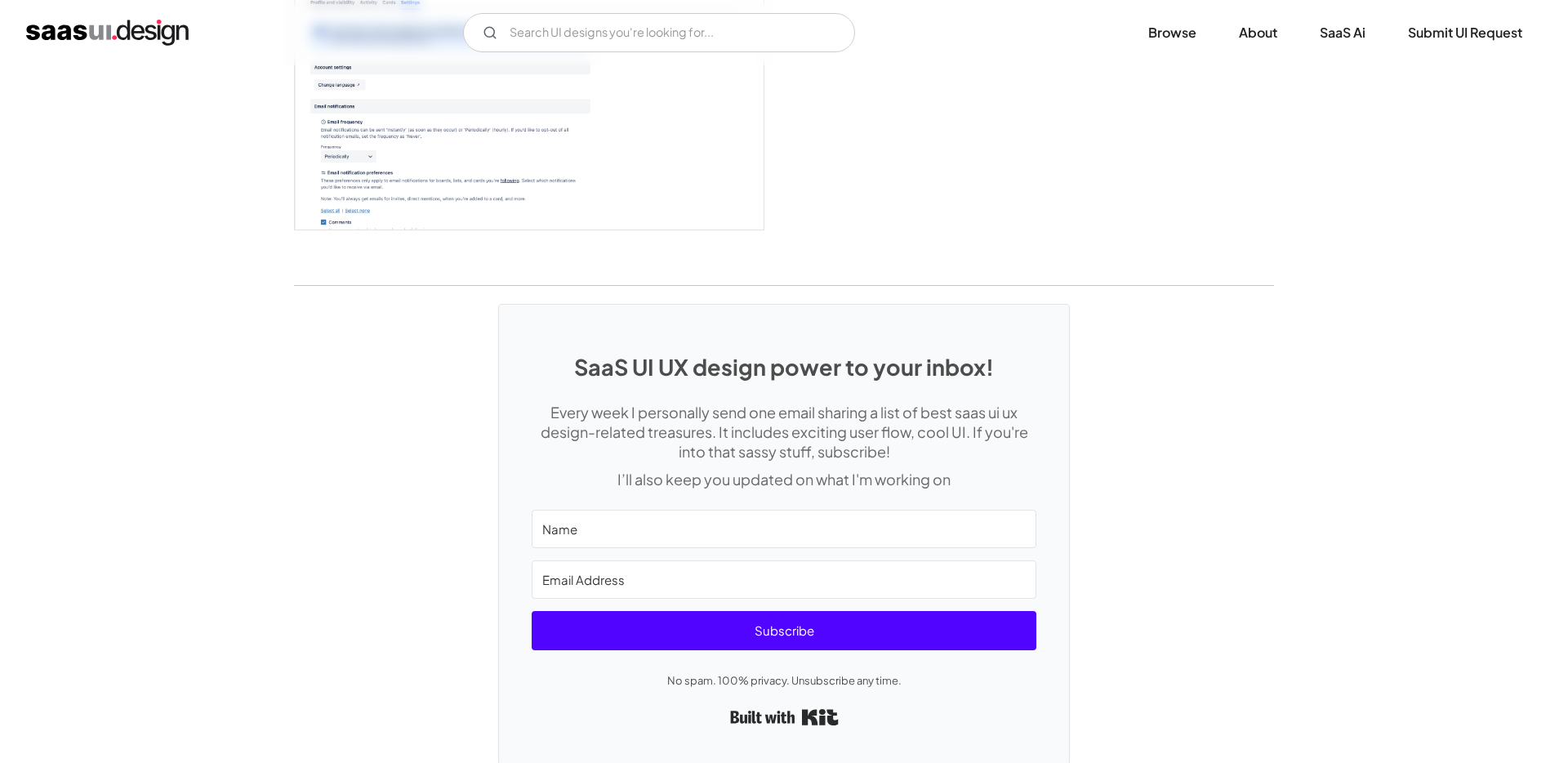
scroll to position [4449, 0]
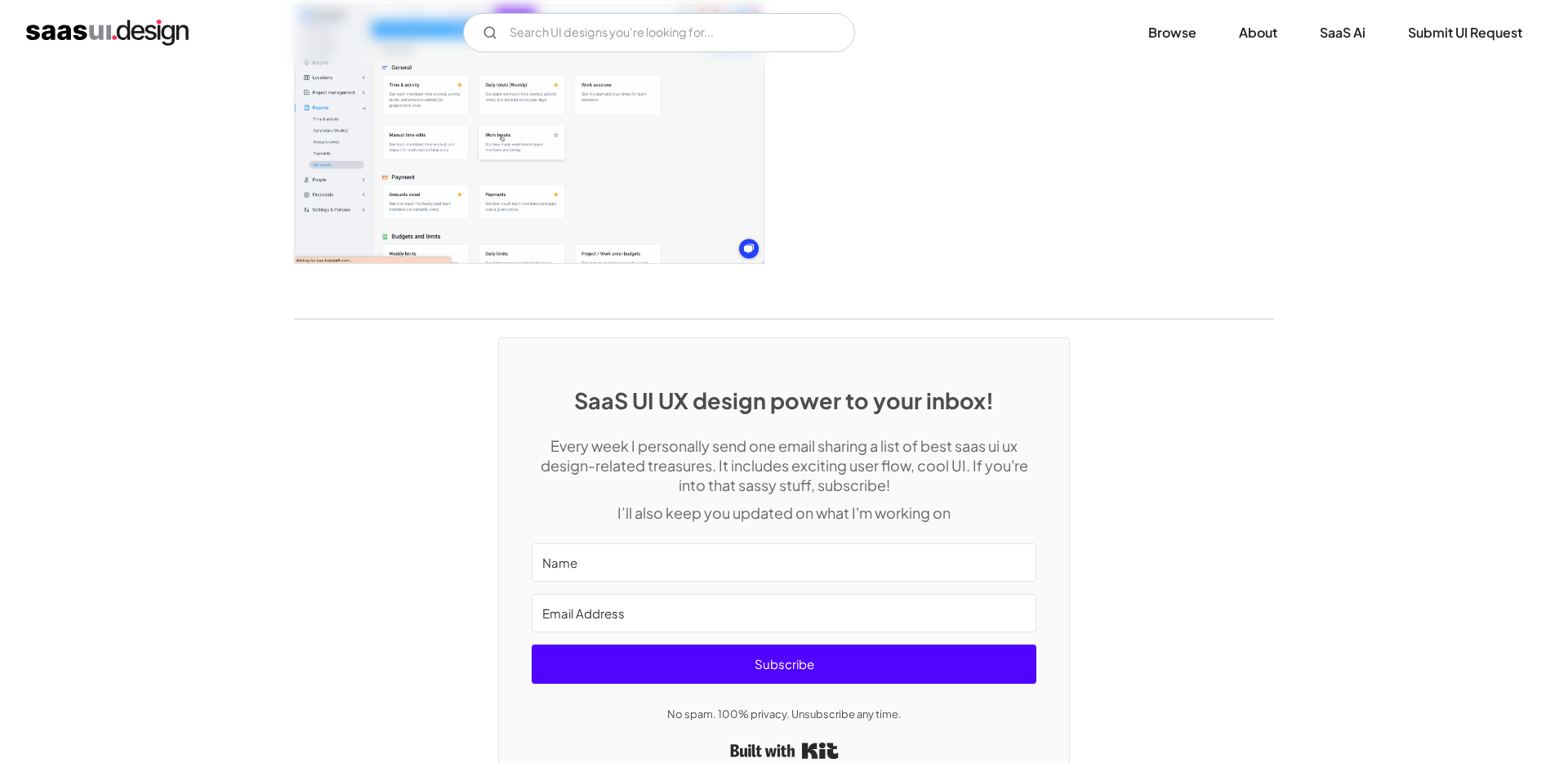
scroll to position [4337, 0]
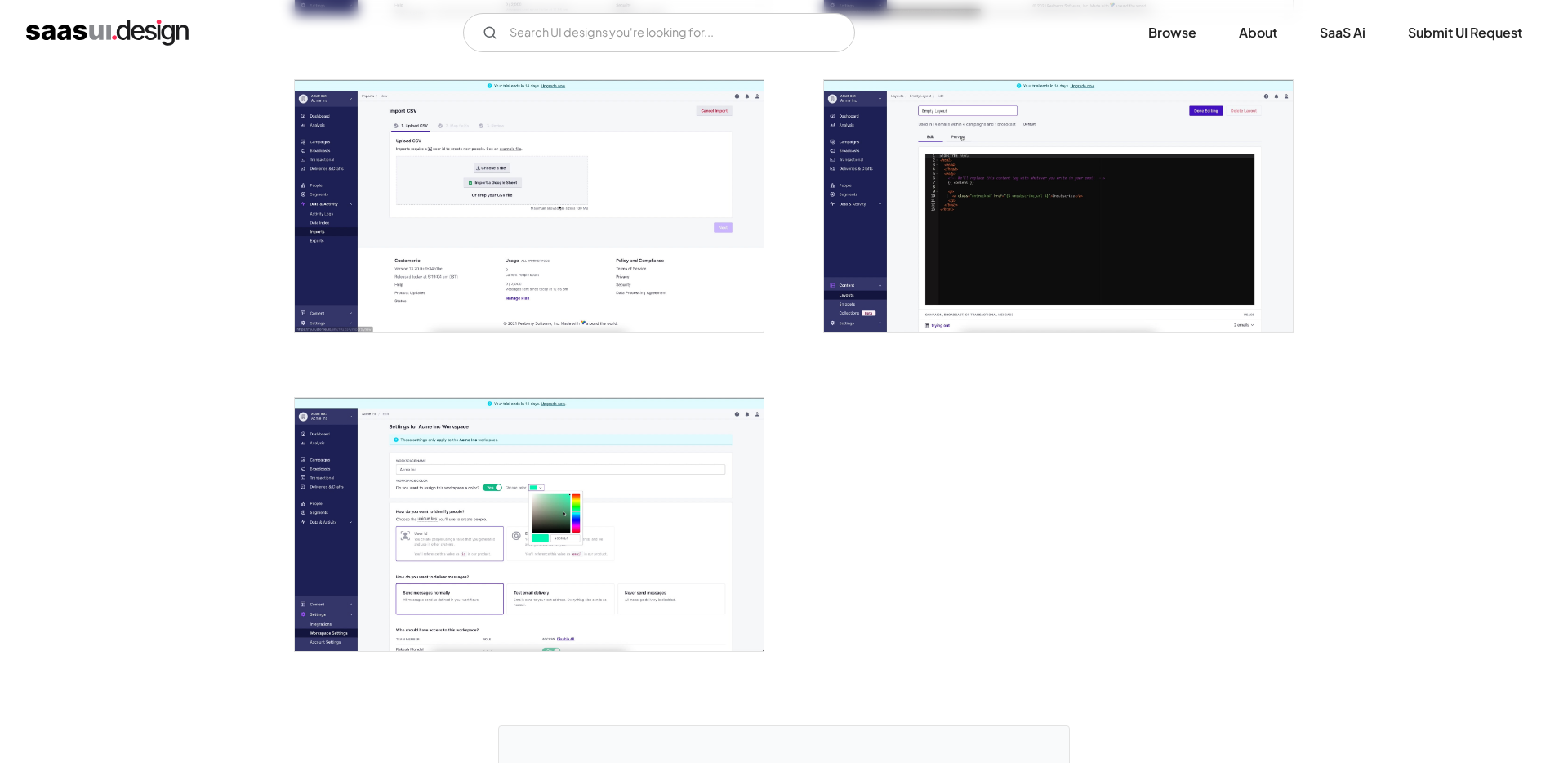
scroll to position [3799, 0]
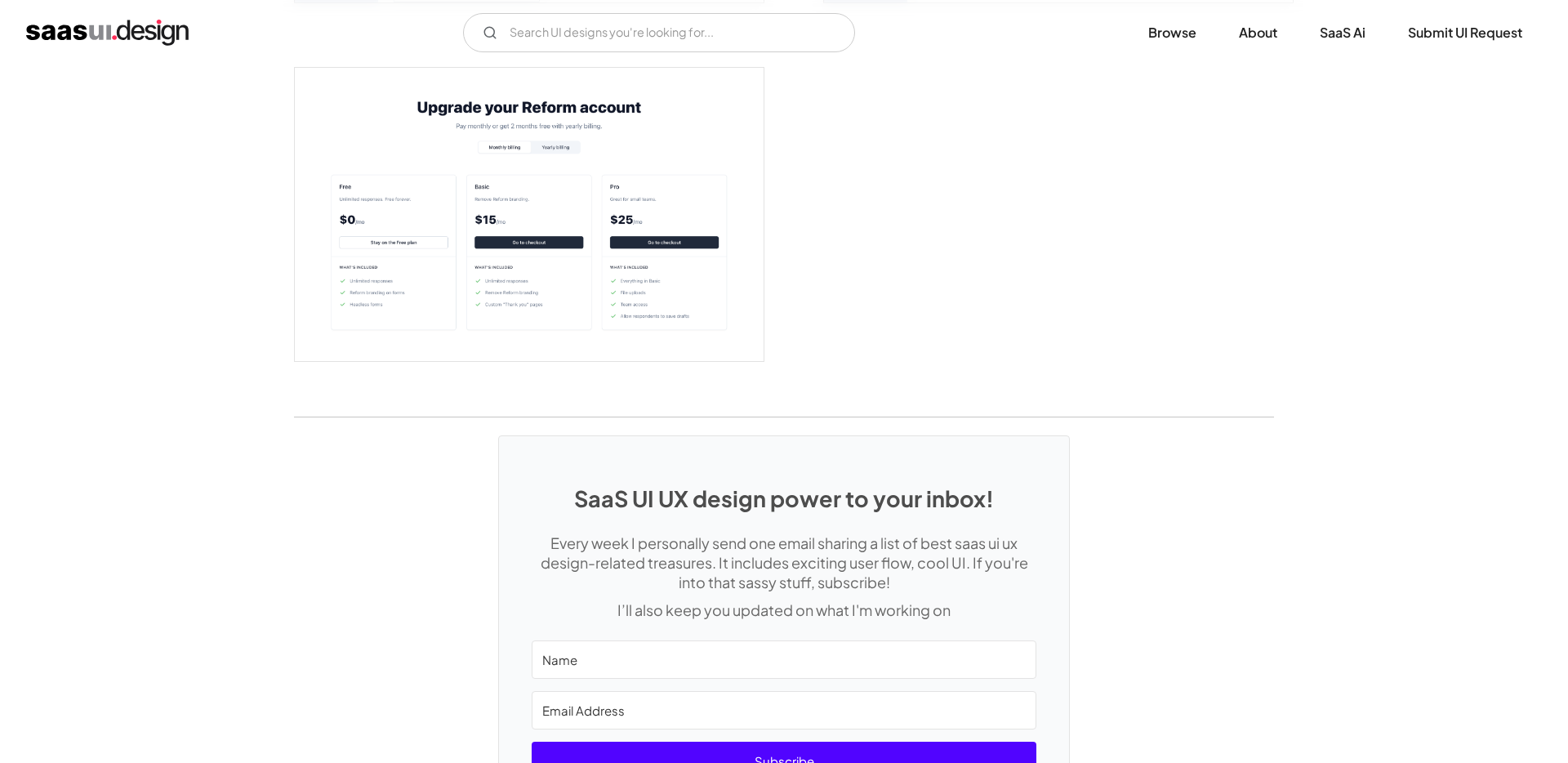
scroll to position [3728, 0]
